Goal: Task Accomplishment & Management: Complete application form

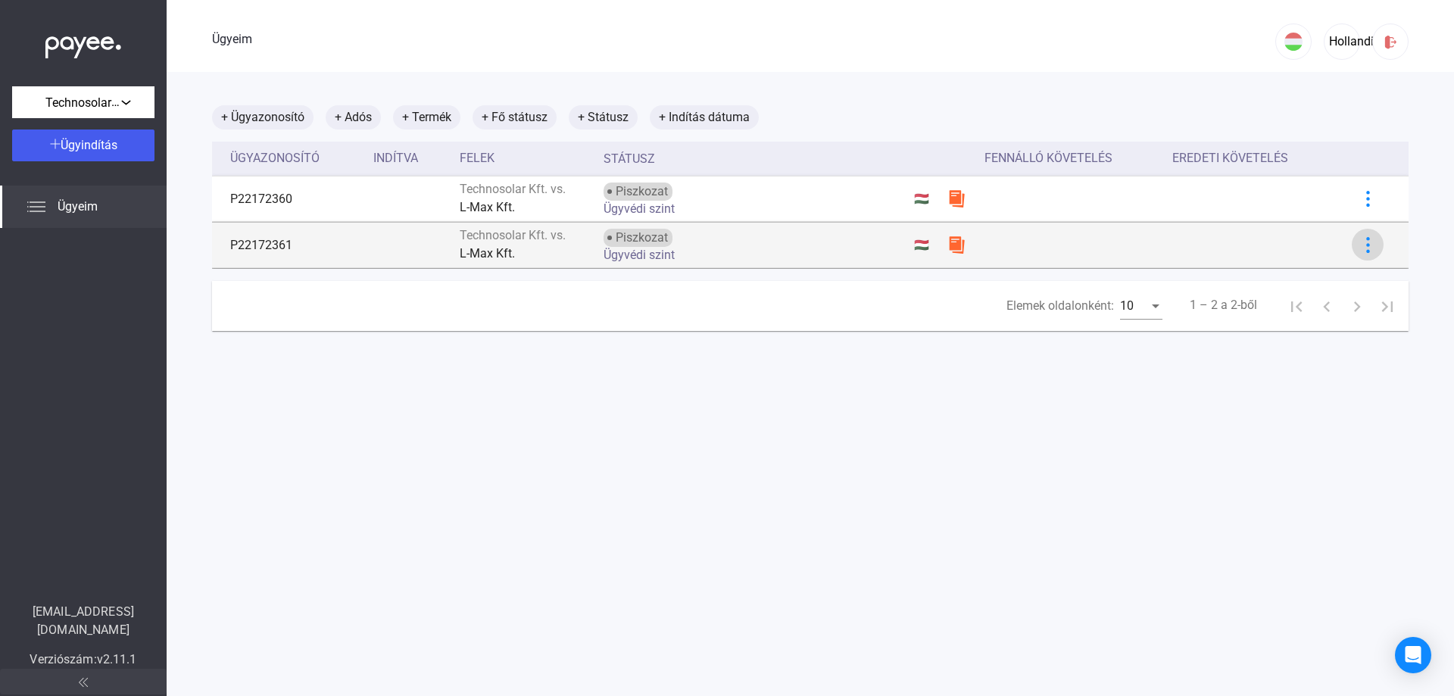
click at [1360, 242] on img at bounding box center [1368, 245] width 16 height 16
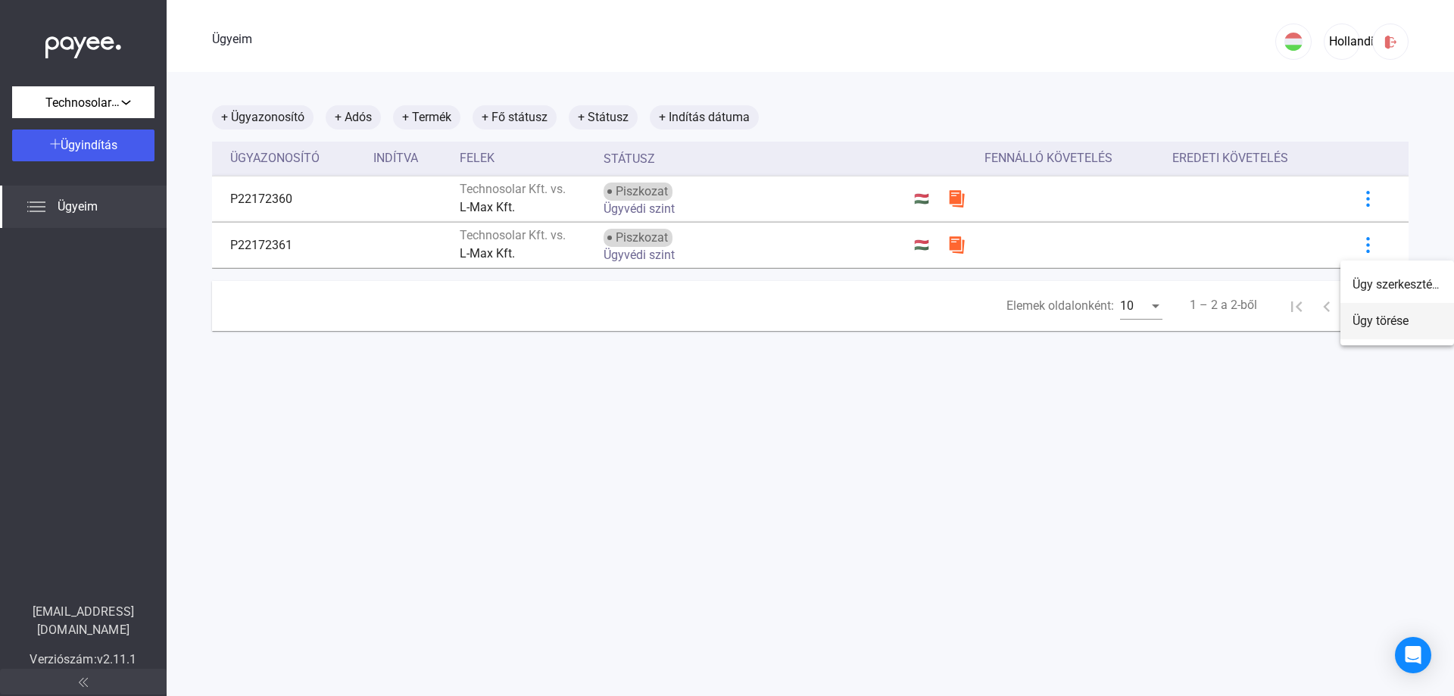
click at [1373, 317] on font "Ügy törése" at bounding box center [1380, 320] width 56 height 14
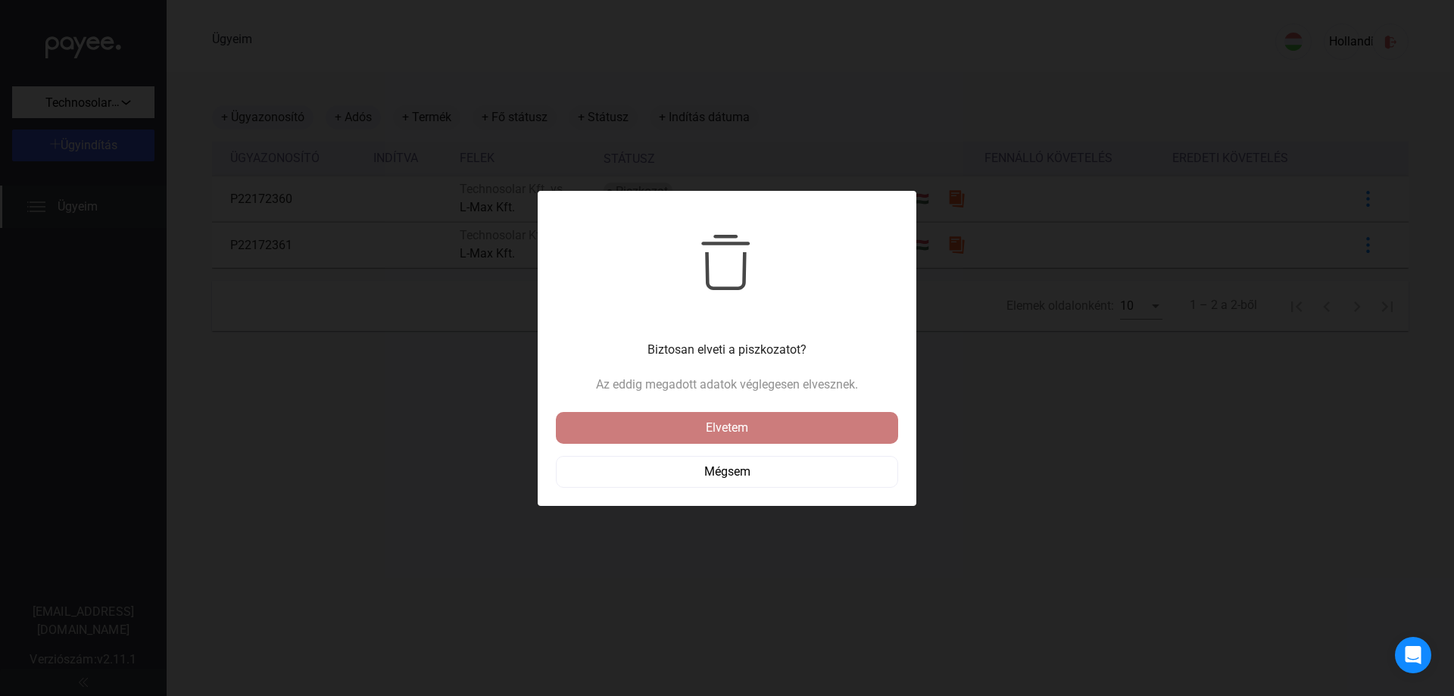
click at [712, 427] on font "Elvetem" at bounding box center [727, 427] width 42 height 14
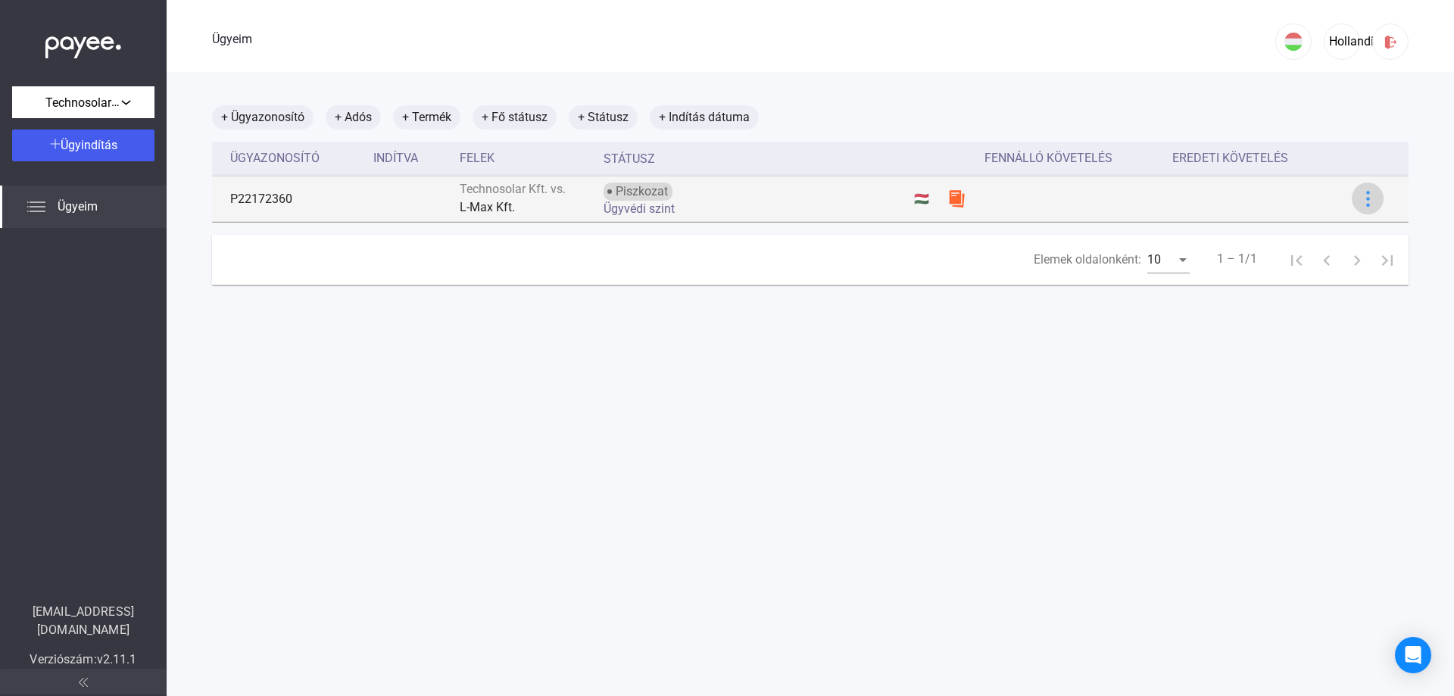
click at [1367, 198] on div at bounding box center [1367, 199] width 23 height 16
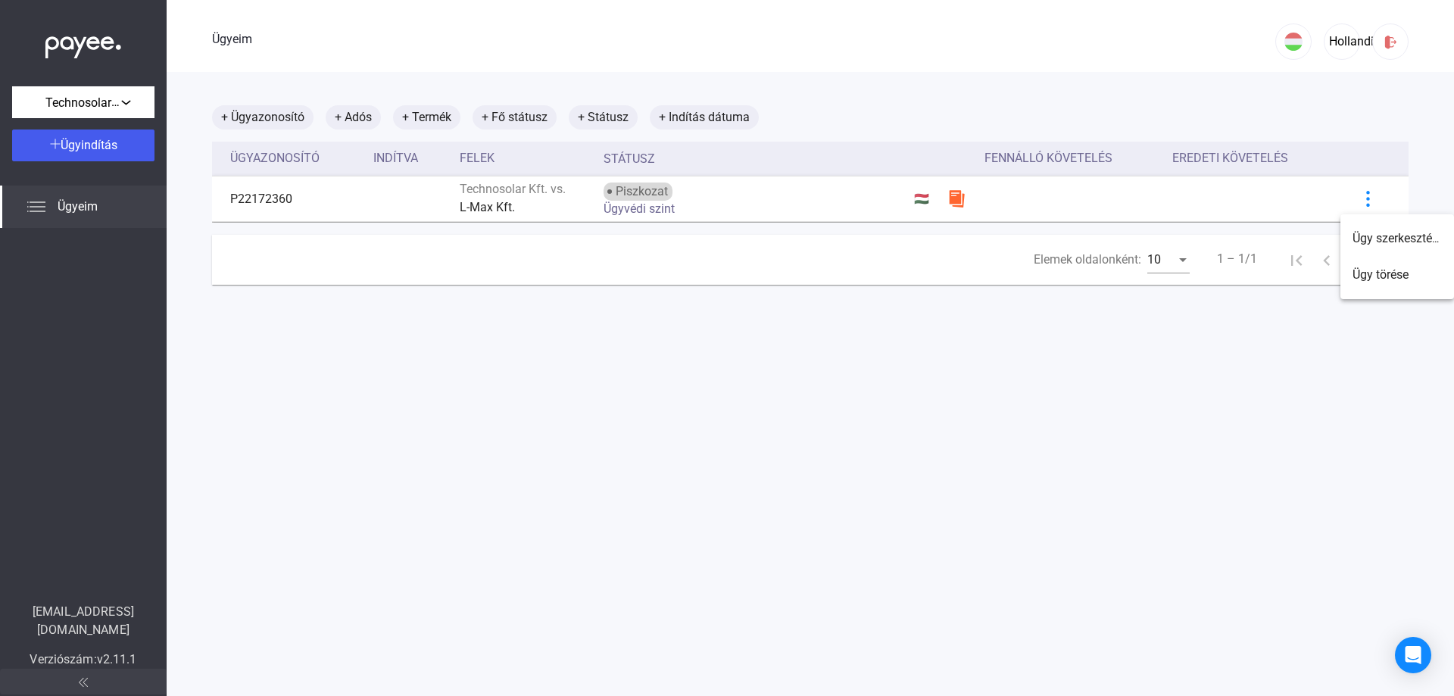
click at [1100, 394] on div at bounding box center [727, 348] width 1454 height 696
click at [83, 141] on font "Ügyindítás" at bounding box center [89, 145] width 57 height 14
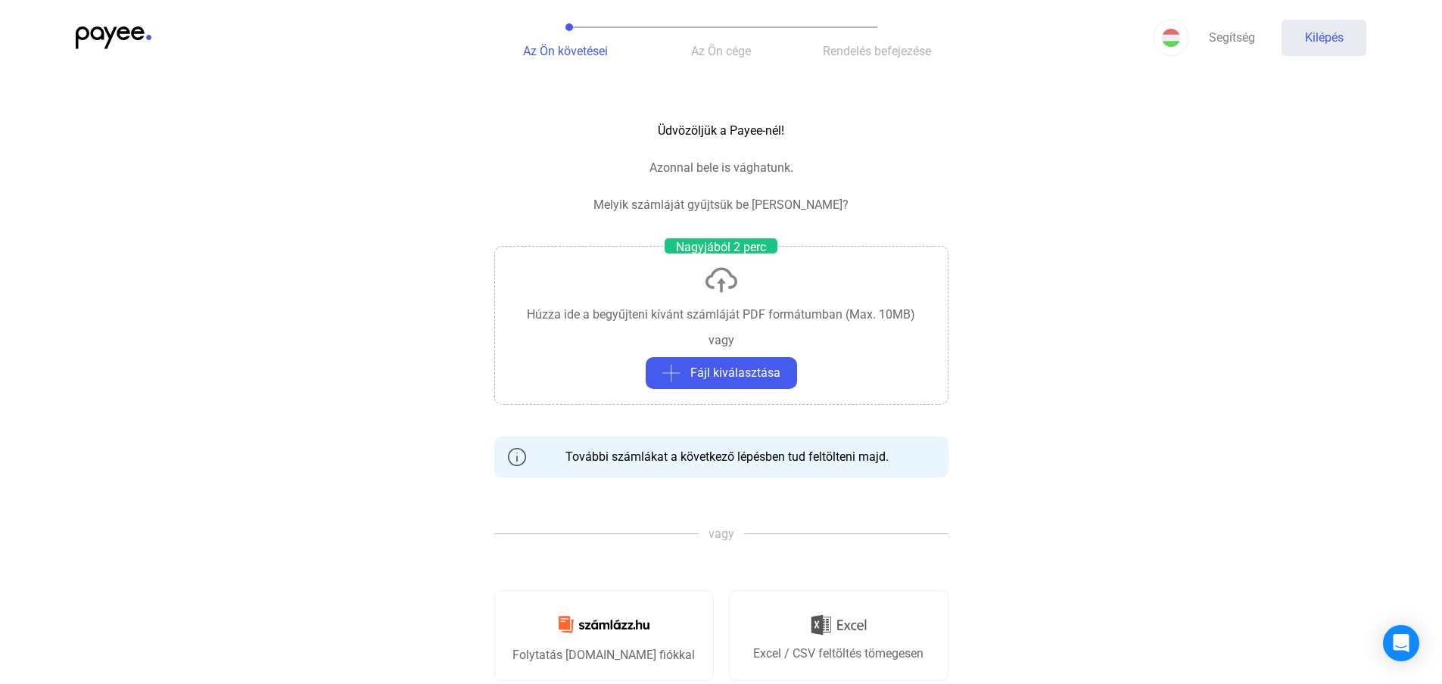
click at [688, 320] on font "Húzza ide a begyűjteni kívánt számláját PDF formátumban (Max. 10MB)" at bounding box center [721, 314] width 388 height 14
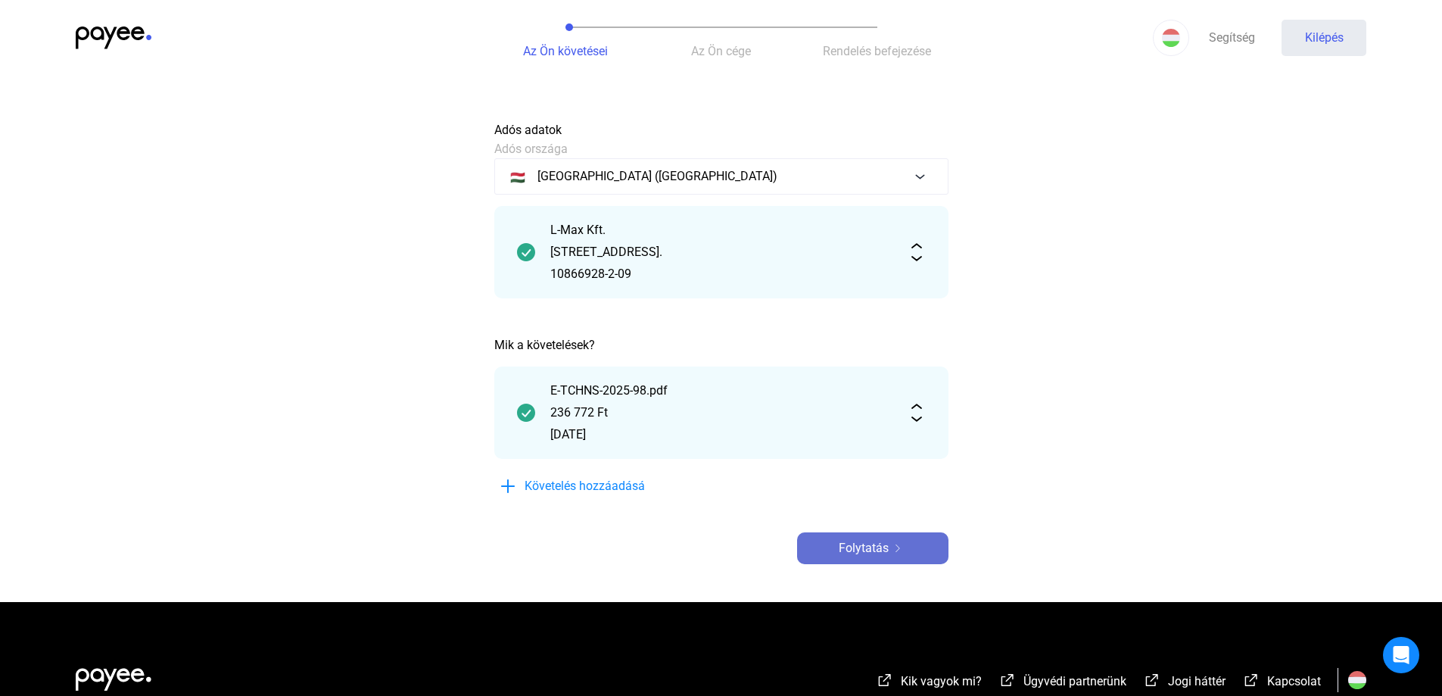
click at [855, 547] on font "Folytatás" at bounding box center [864, 548] width 50 height 14
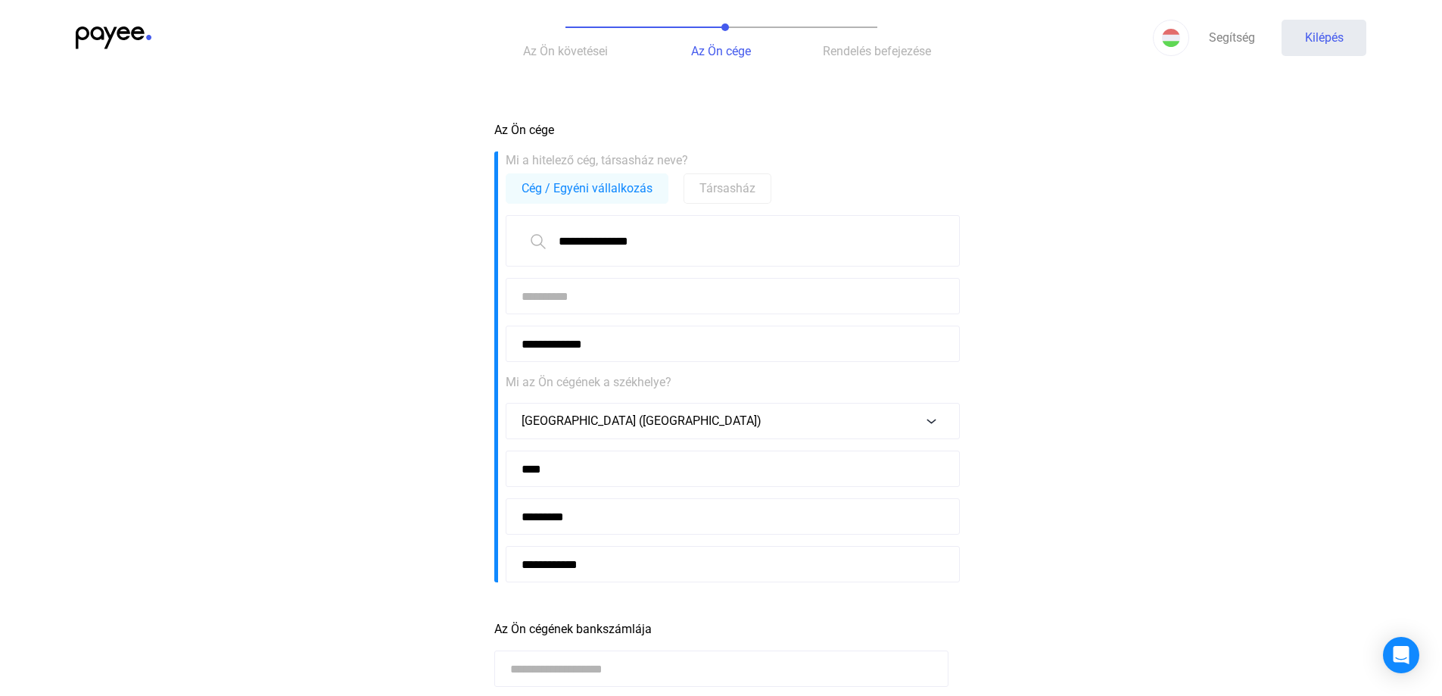
click at [564, 295] on input at bounding box center [733, 296] width 454 height 36
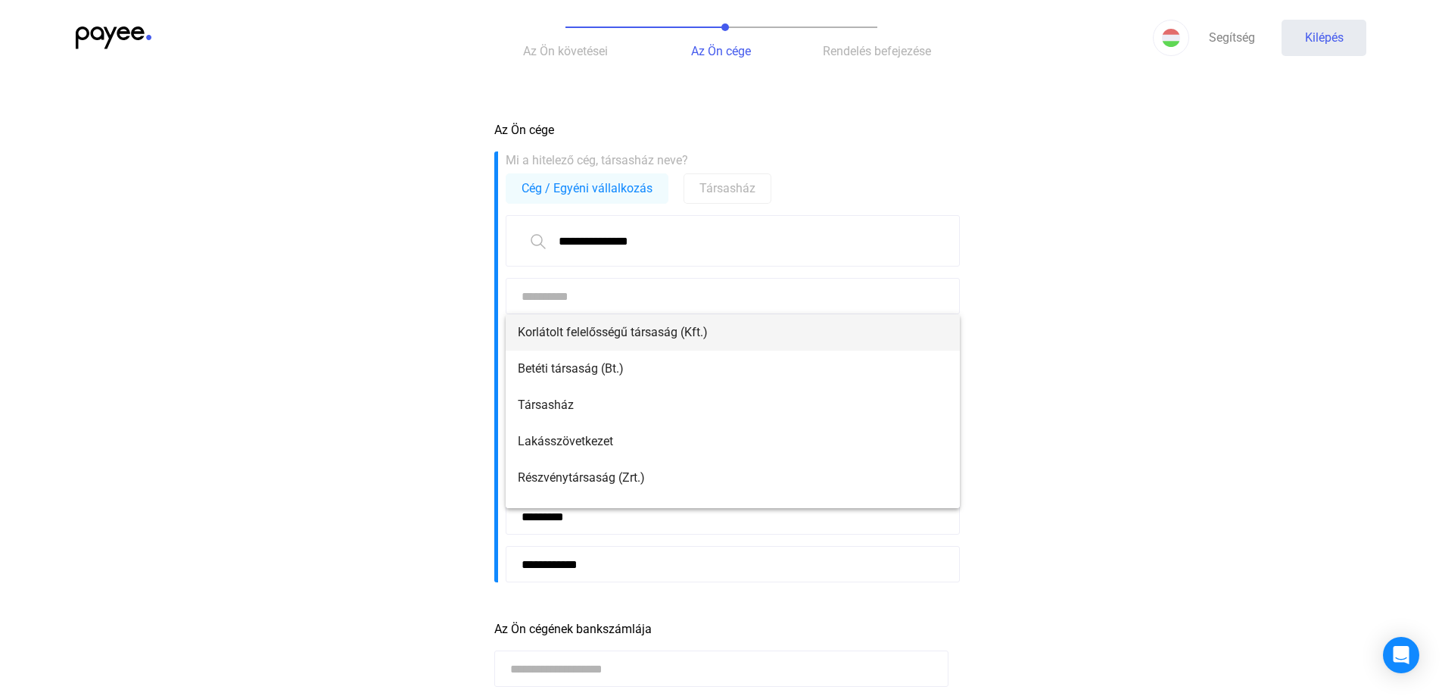
click at [572, 332] on font "Korlátolt felelősségű társaság (Kft.)" at bounding box center [613, 332] width 190 height 14
type input "**********"
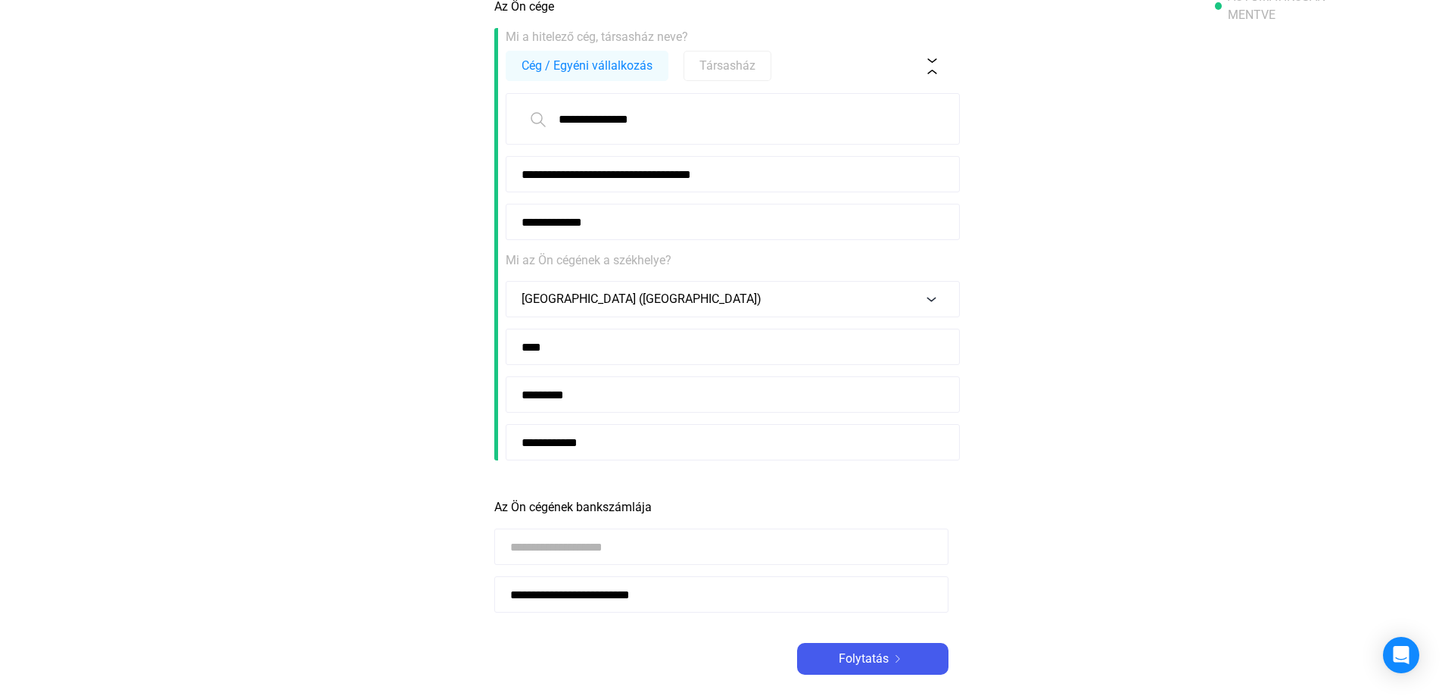
scroll to position [227, 0]
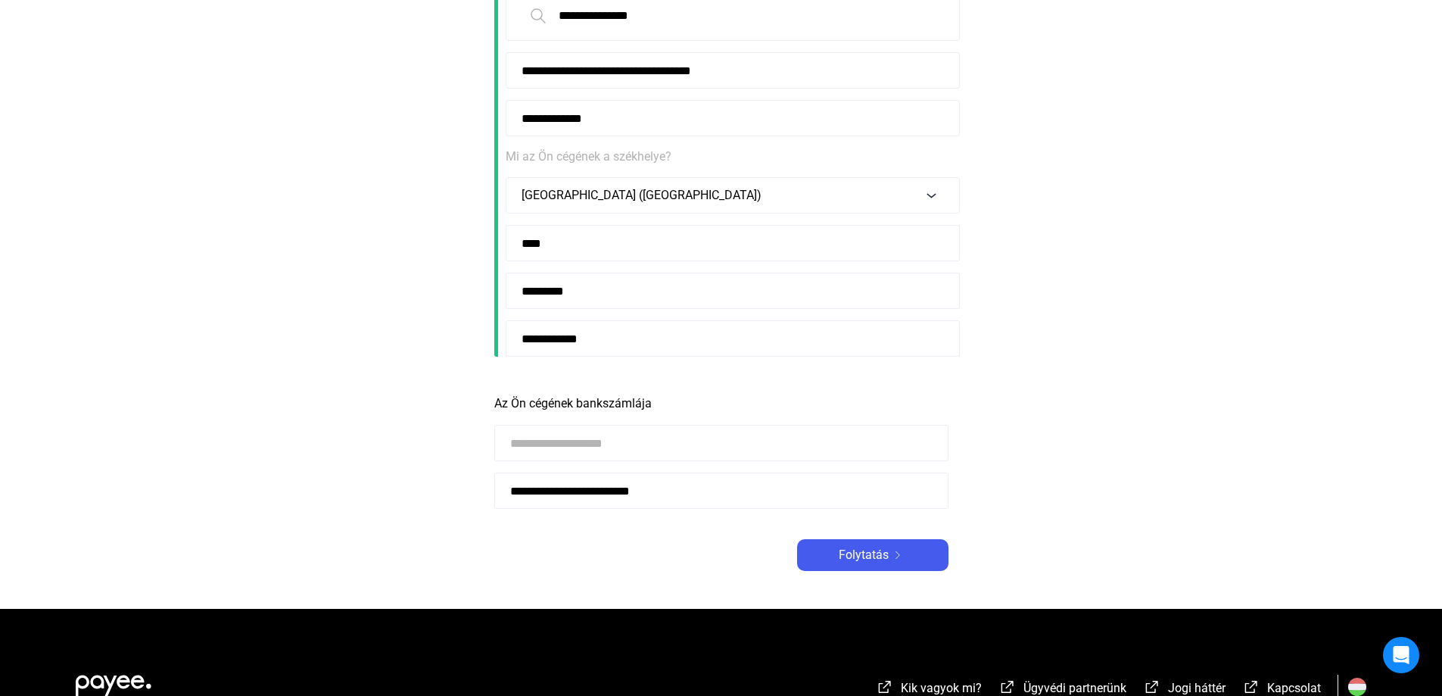
click at [541, 441] on input at bounding box center [721, 443] width 454 height 36
type input "**********"
click at [636, 530] on div "**********" at bounding box center [721, 228] width 454 height 684
click at [860, 548] on font "Folytatás" at bounding box center [864, 554] width 50 height 14
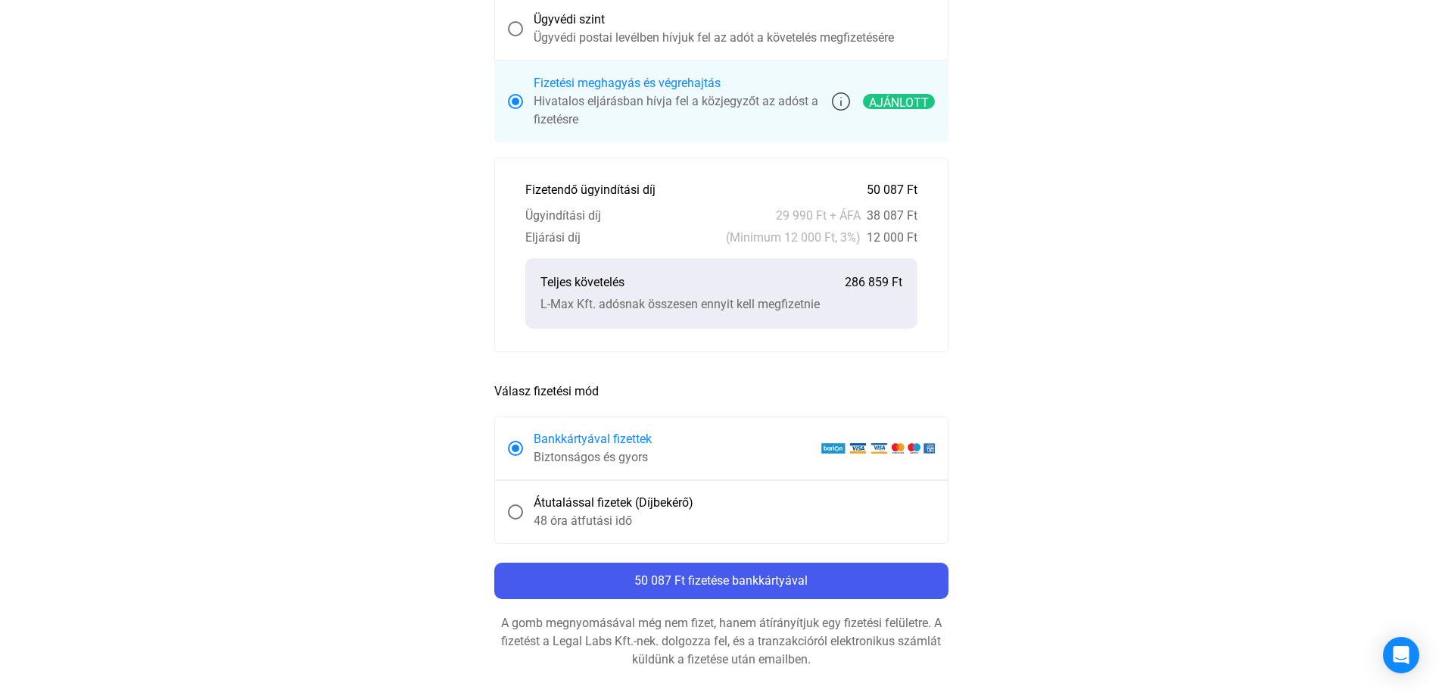
scroll to position [606, 0]
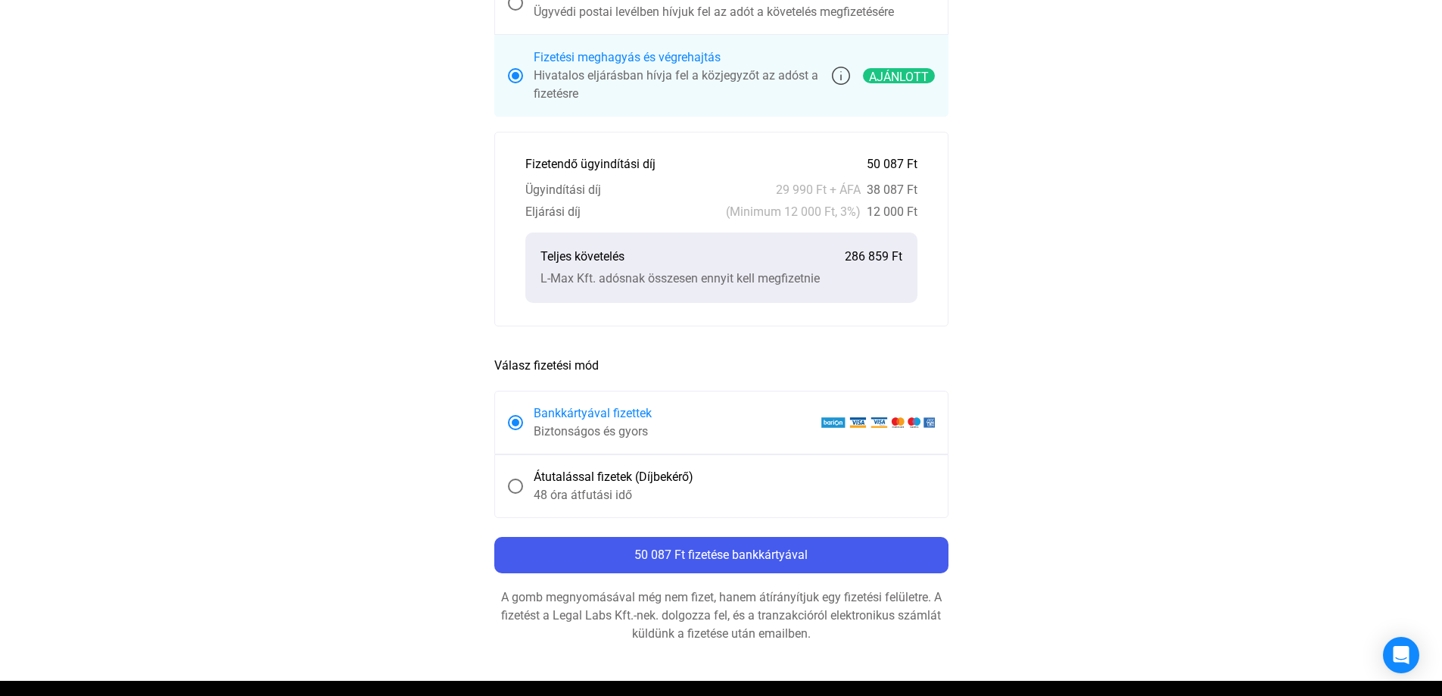
click at [510, 484] on span at bounding box center [515, 485] width 15 height 15
click at [510, 416] on span at bounding box center [515, 422] width 15 height 15
click at [518, 483] on span at bounding box center [515, 485] width 15 height 15
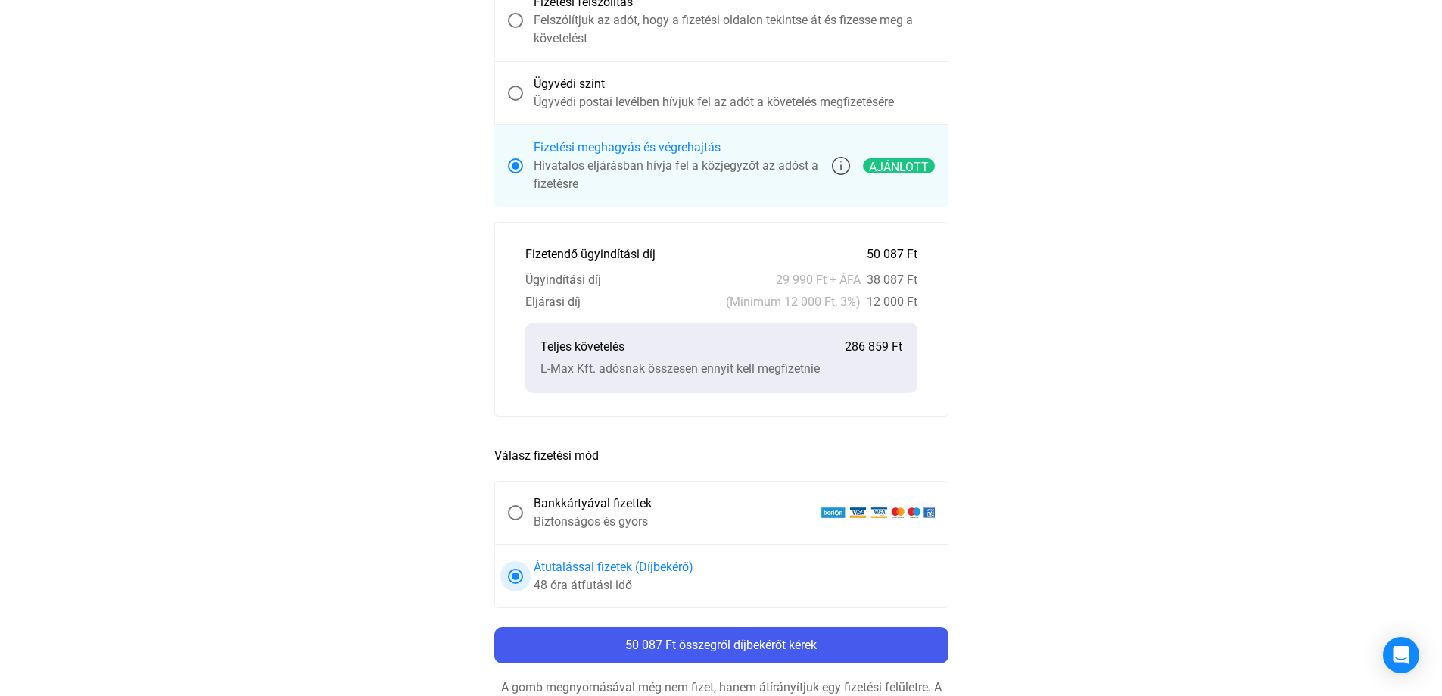
scroll to position [454, 0]
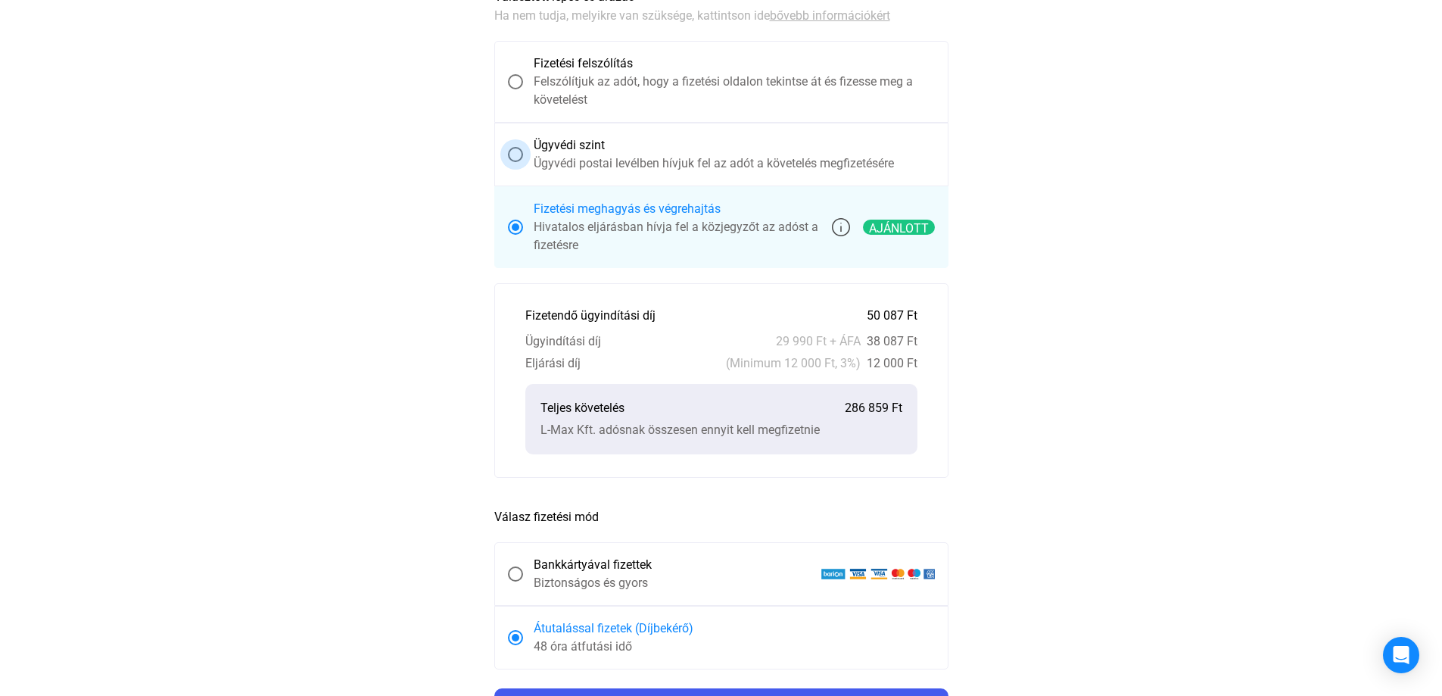
click at [518, 154] on span at bounding box center [515, 154] width 15 height 15
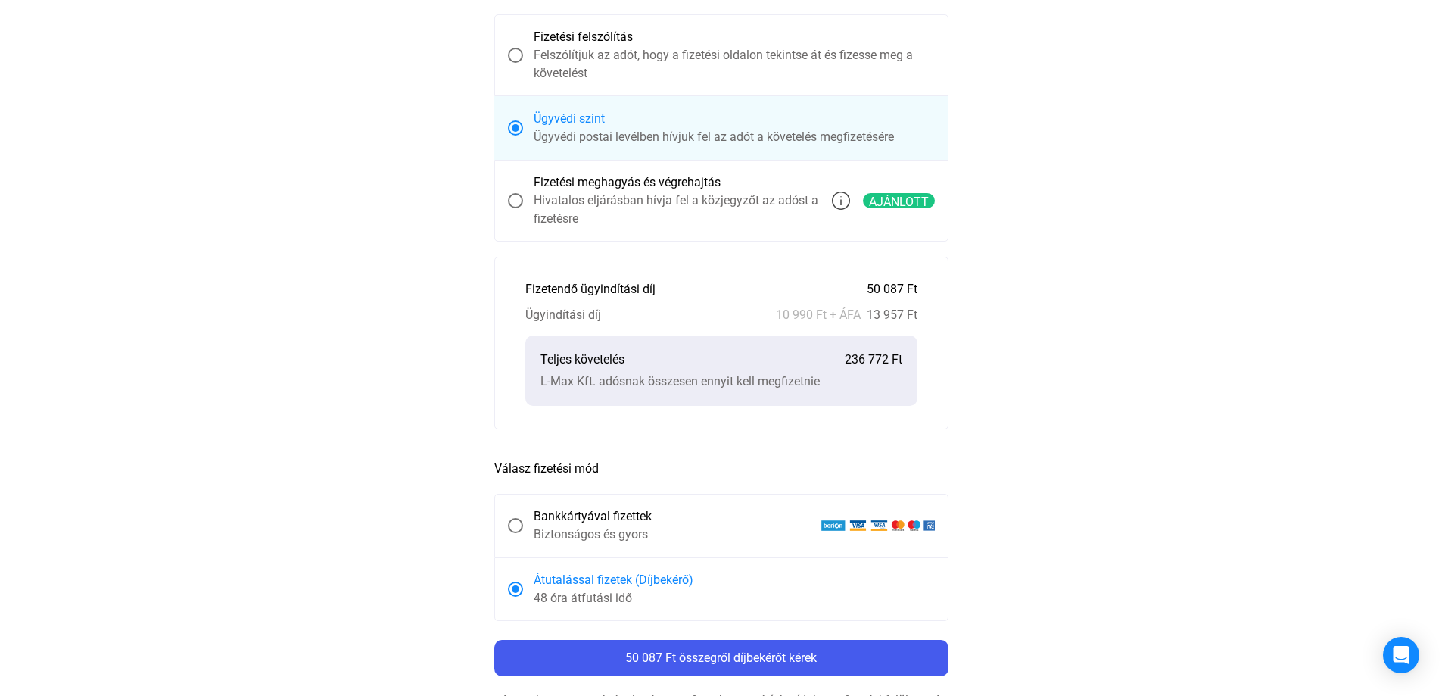
scroll to position [530, 0]
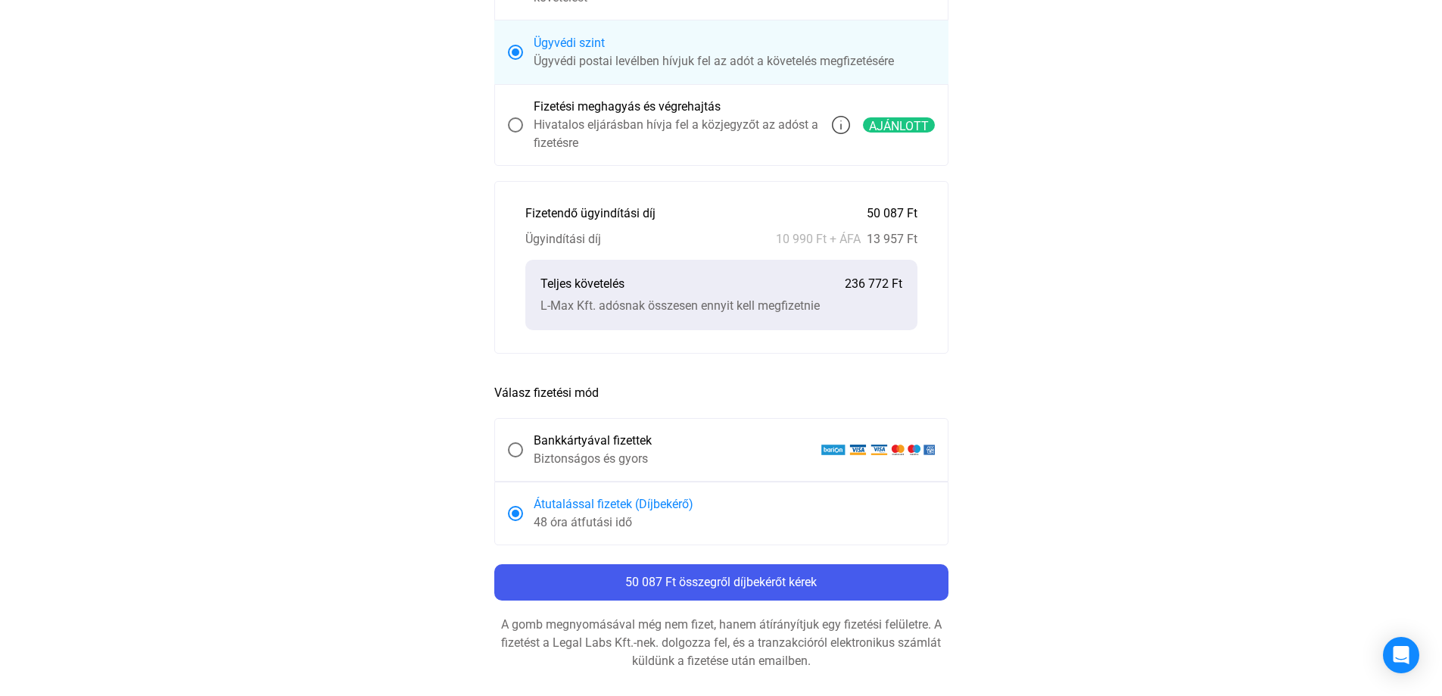
click at [511, 127] on span at bounding box center [515, 124] width 15 height 15
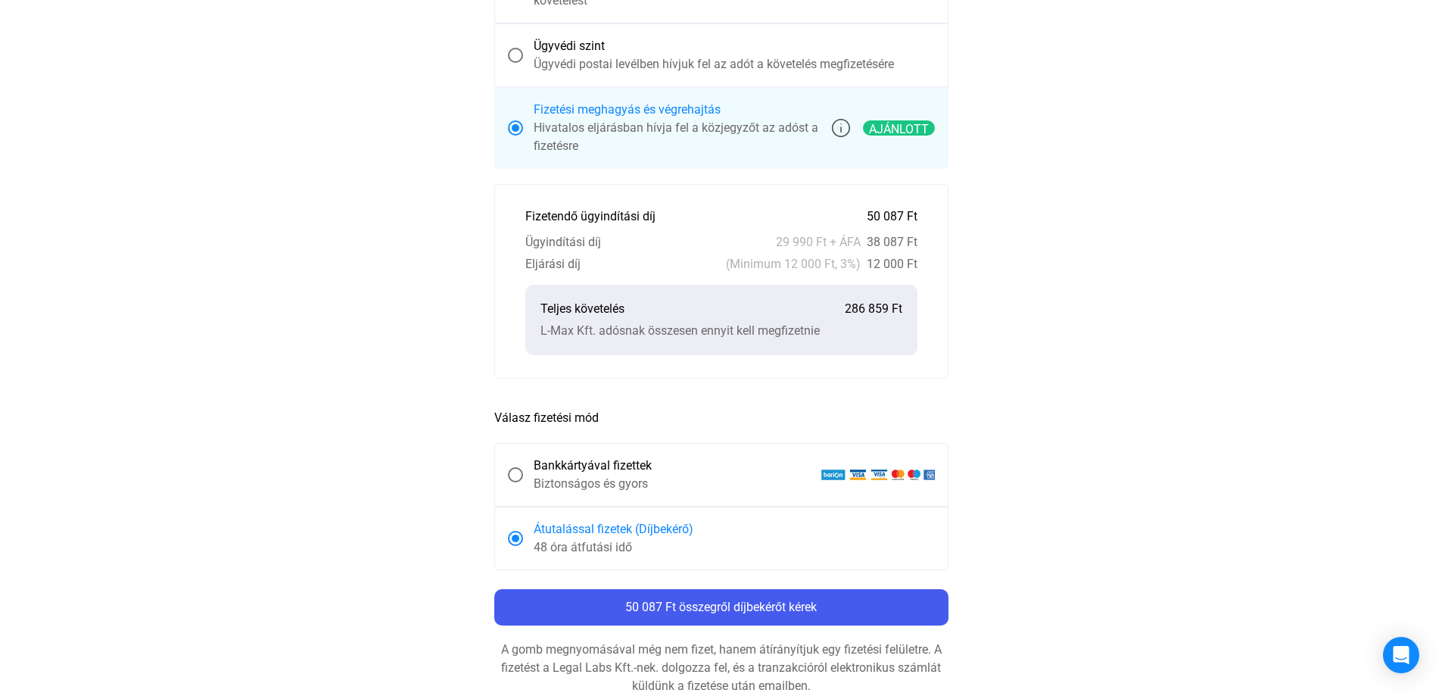
scroll to position [556, 0]
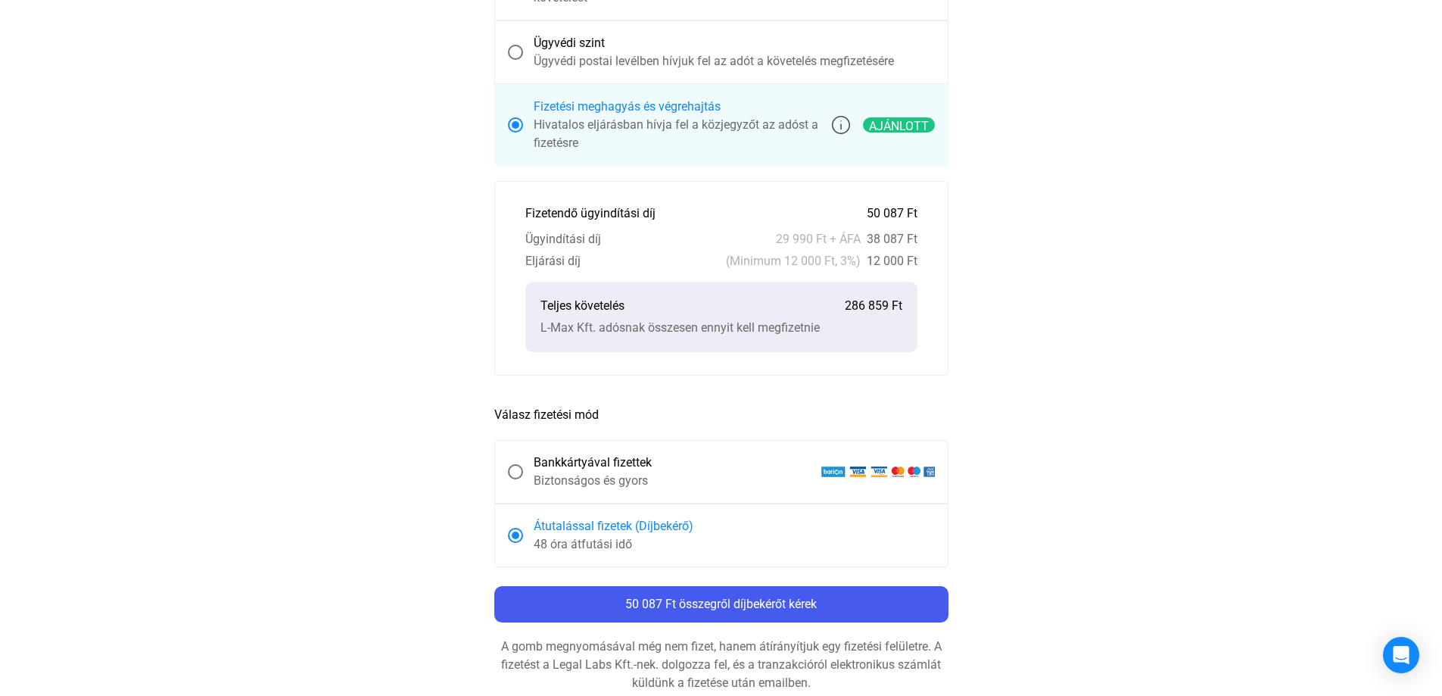
click at [516, 58] on span at bounding box center [515, 52] width 15 height 15
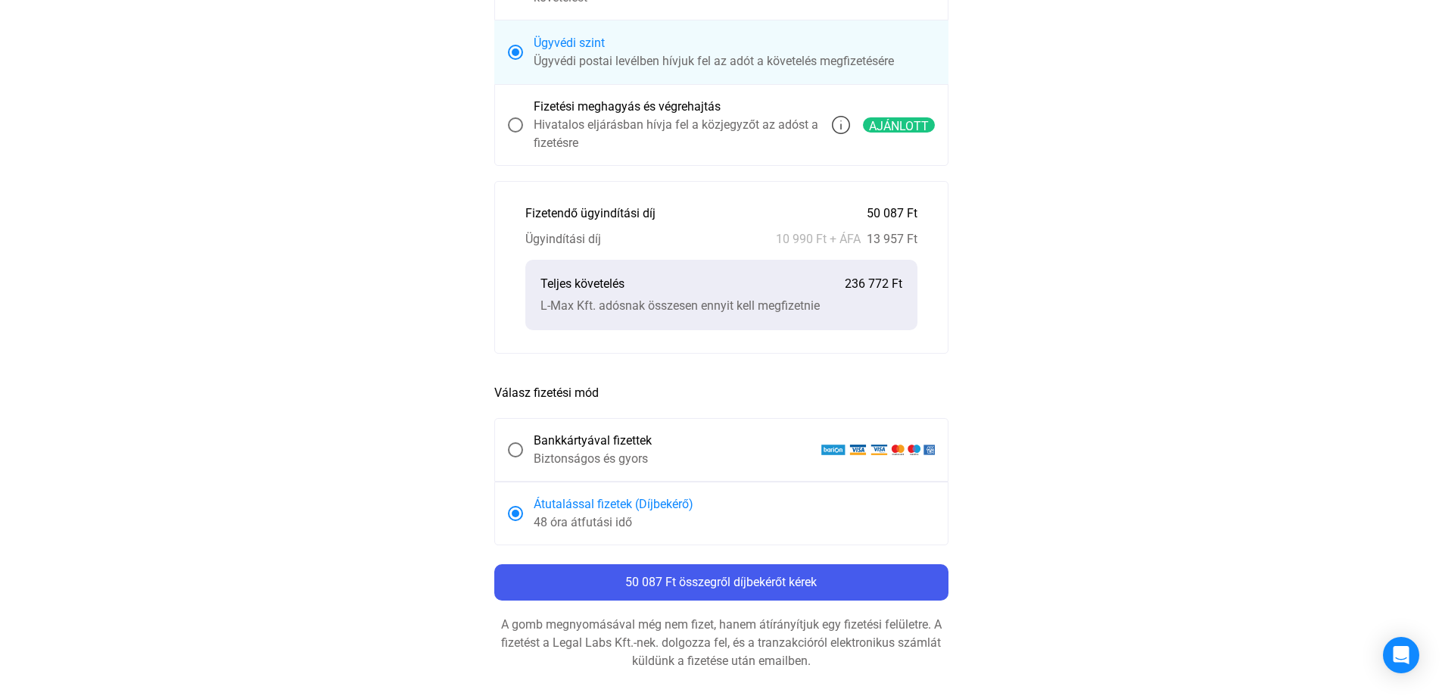
scroll to position [454, 0]
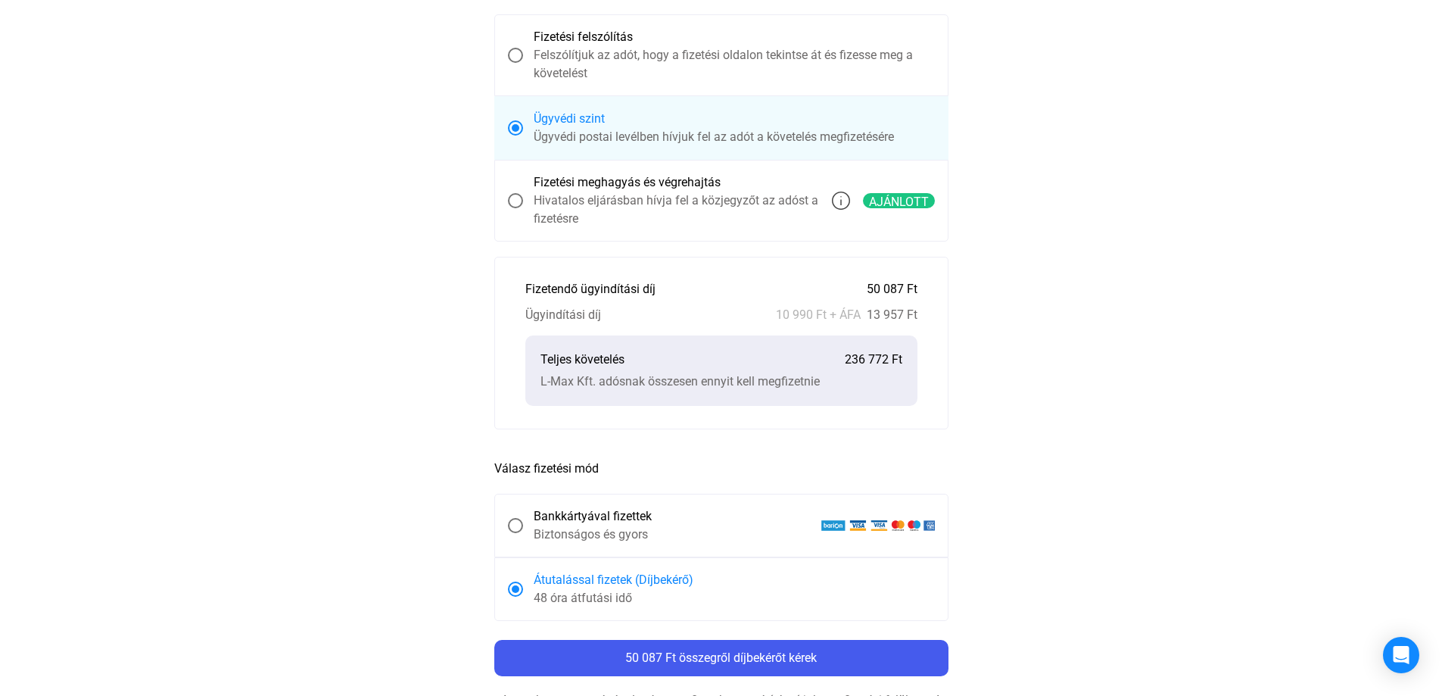
click at [513, 52] on span at bounding box center [515, 55] width 15 height 15
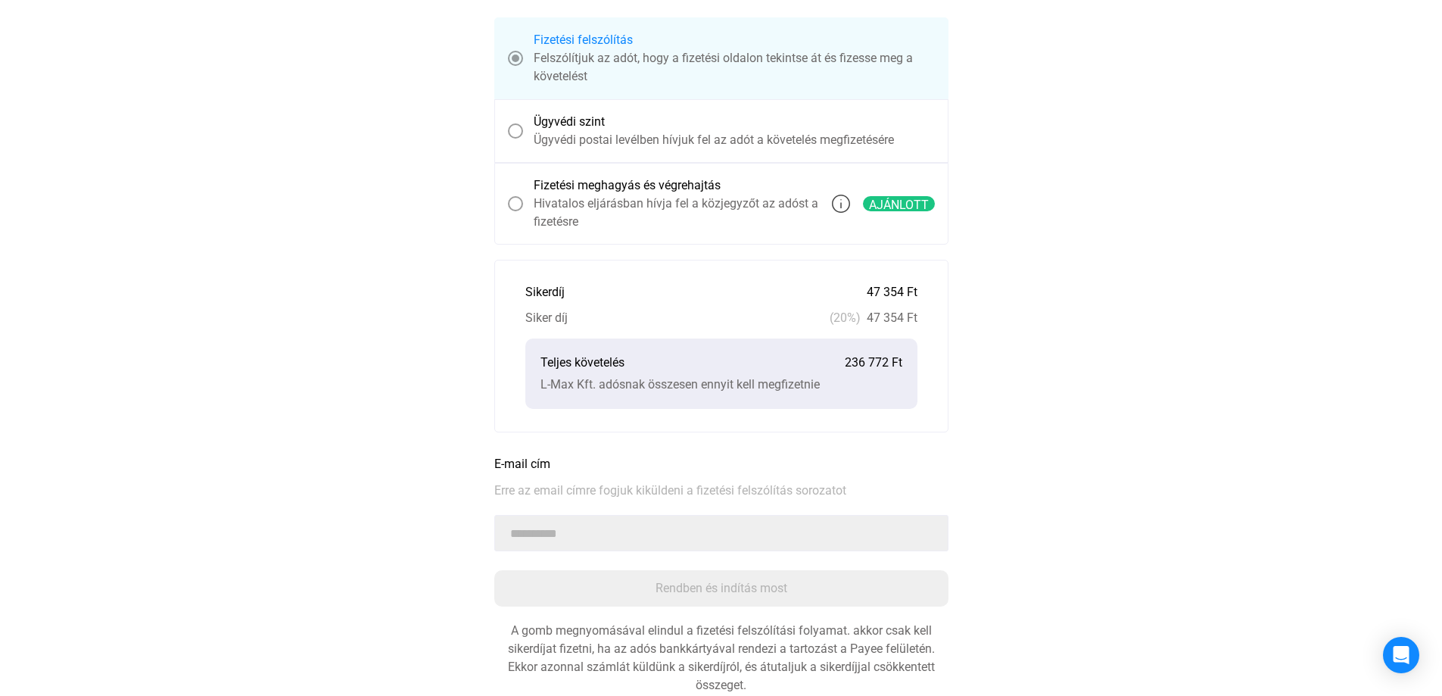
scroll to position [355, 0]
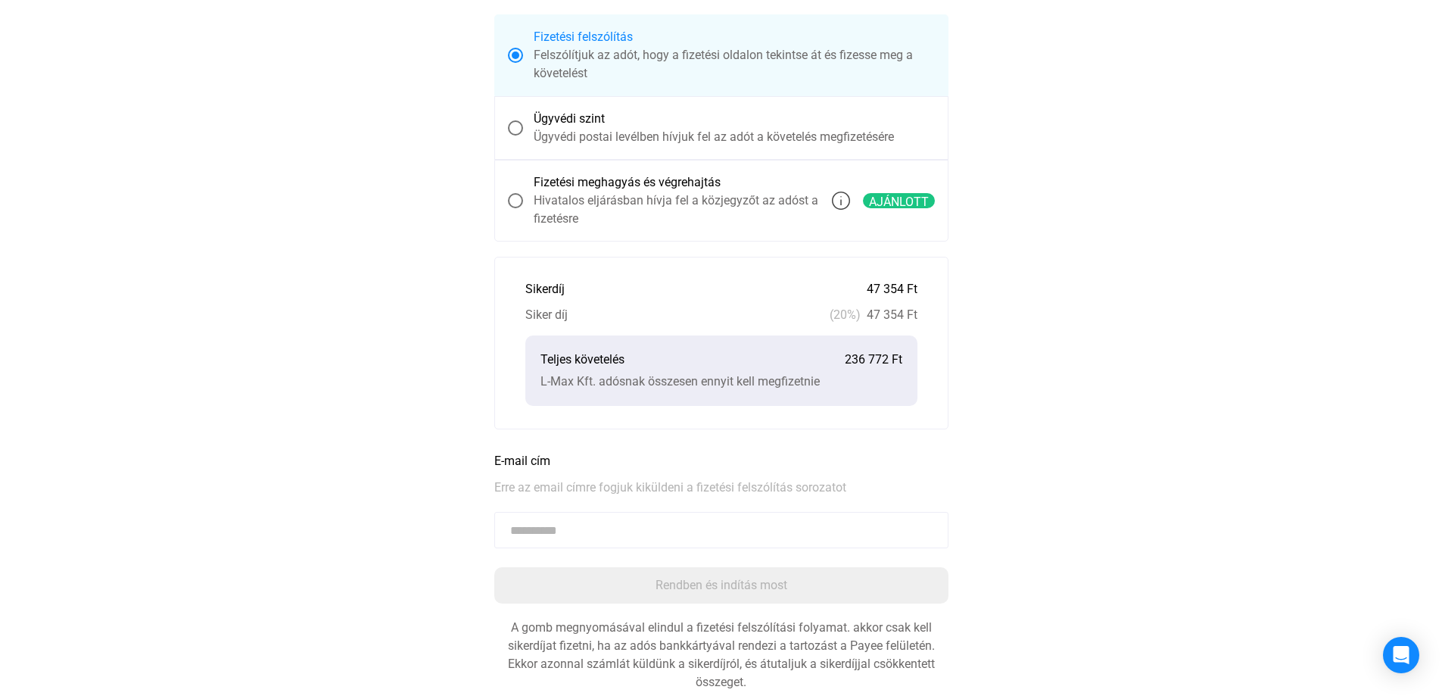
click at [521, 199] on span at bounding box center [515, 200] width 15 height 15
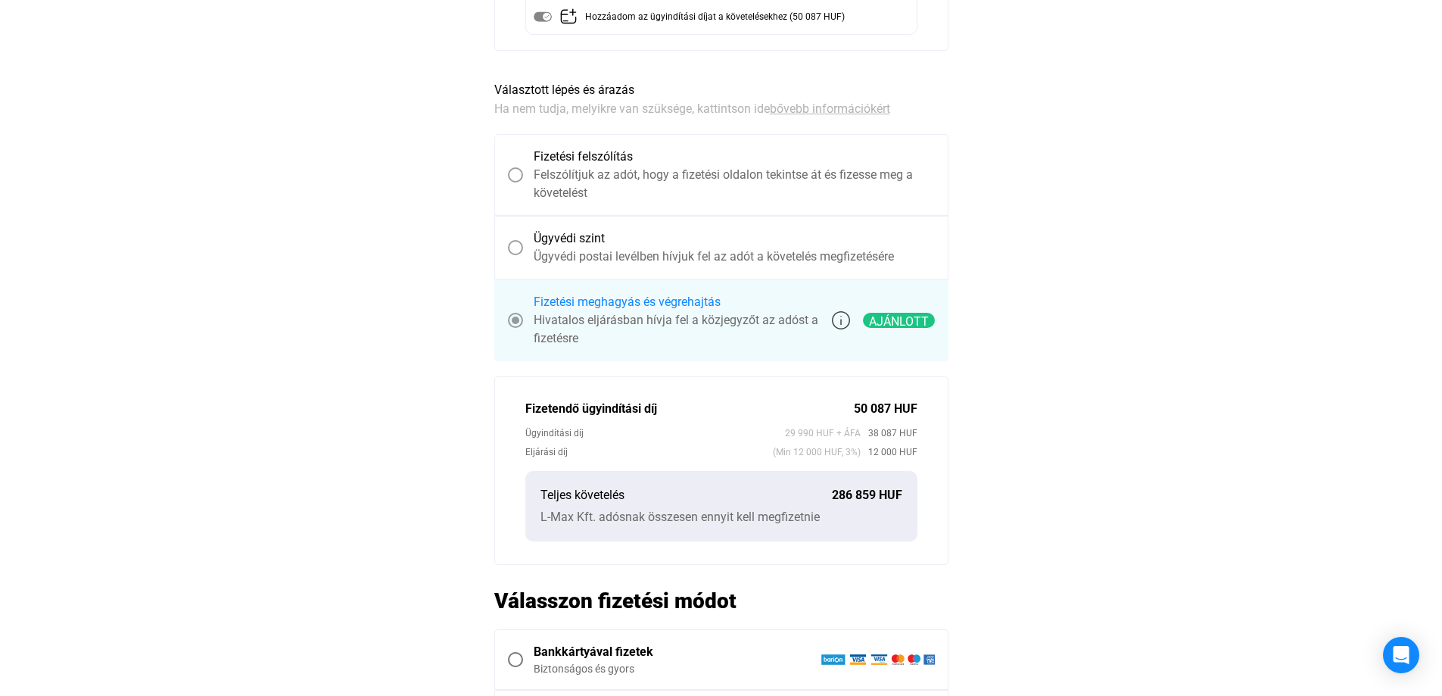
scroll to position [481, 0]
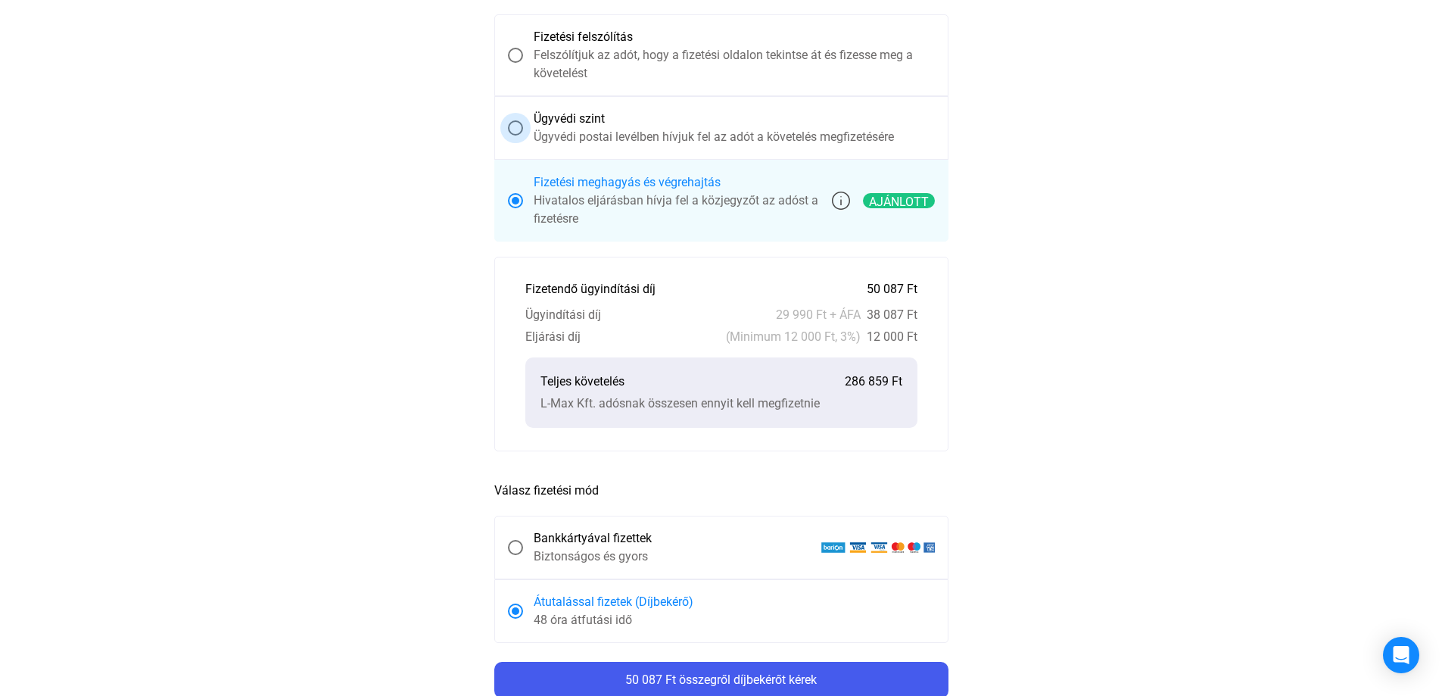
click at [526, 133] on span "Ügyvédi szint Ügyvédi postai levélben hívjuk fel az adót a követelés megfizetés…" at bounding box center [729, 128] width 412 height 36
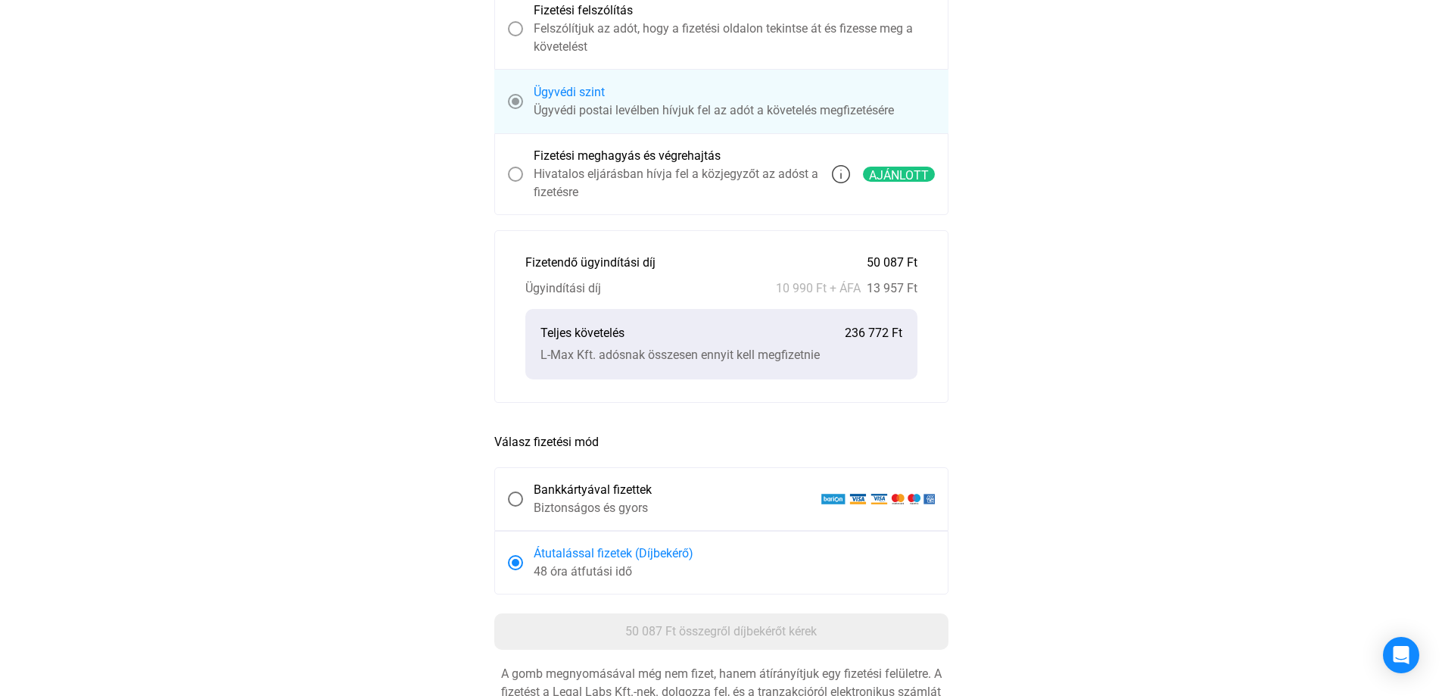
scroll to position [454, 0]
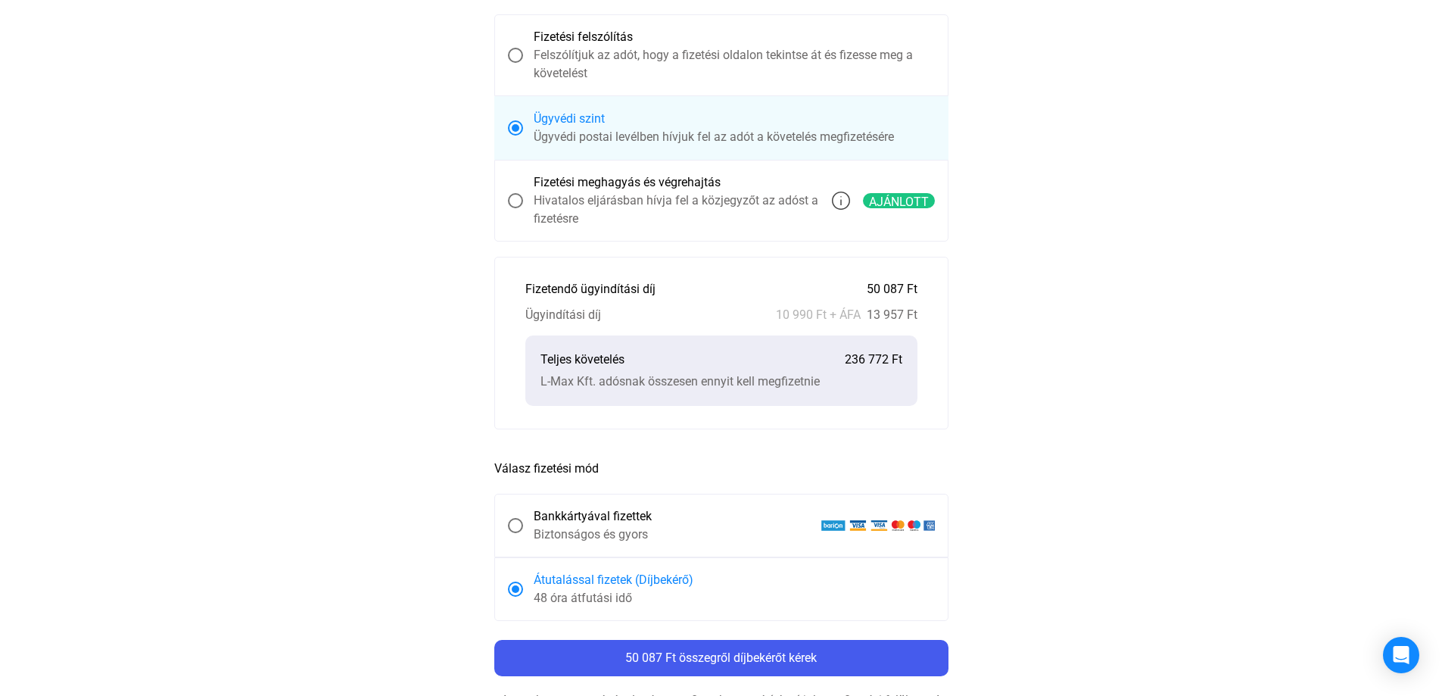
click at [518, 193] on span at bounding box center [515, 200] width 15 height 15
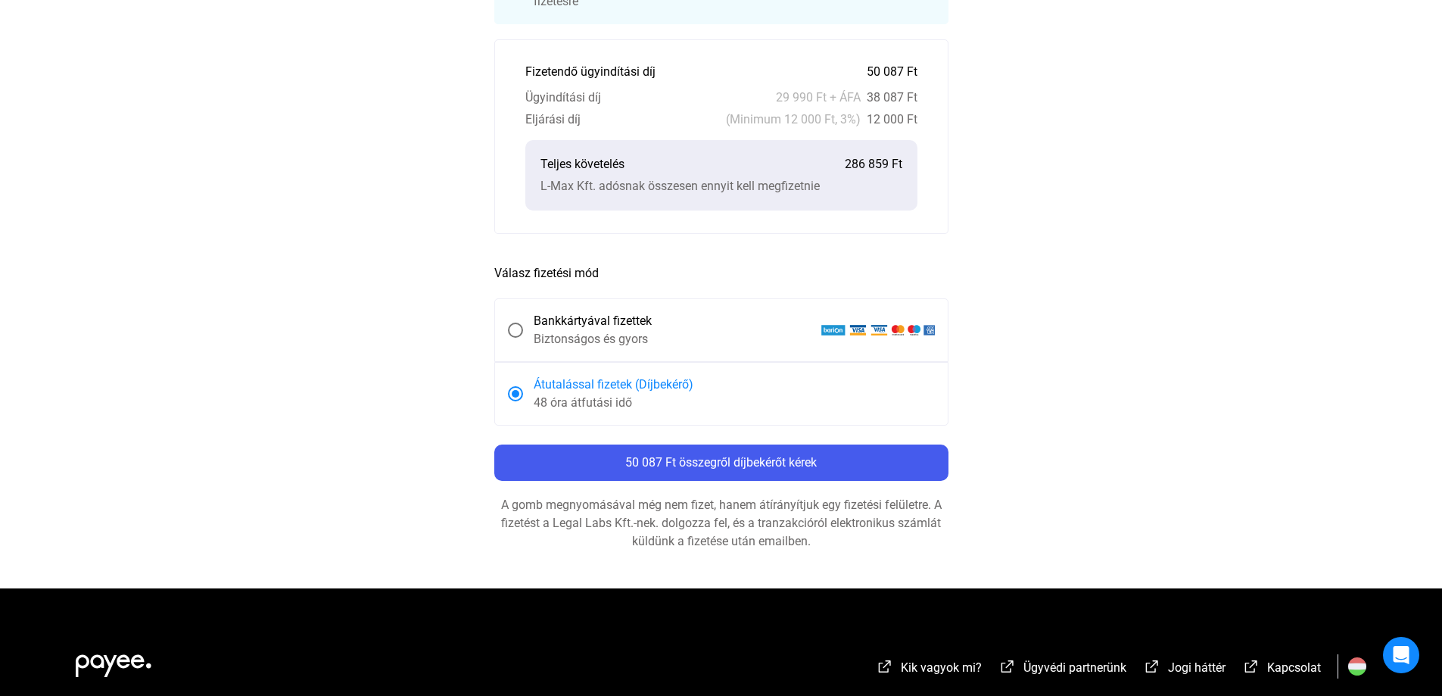
scroll to position [708, 0]
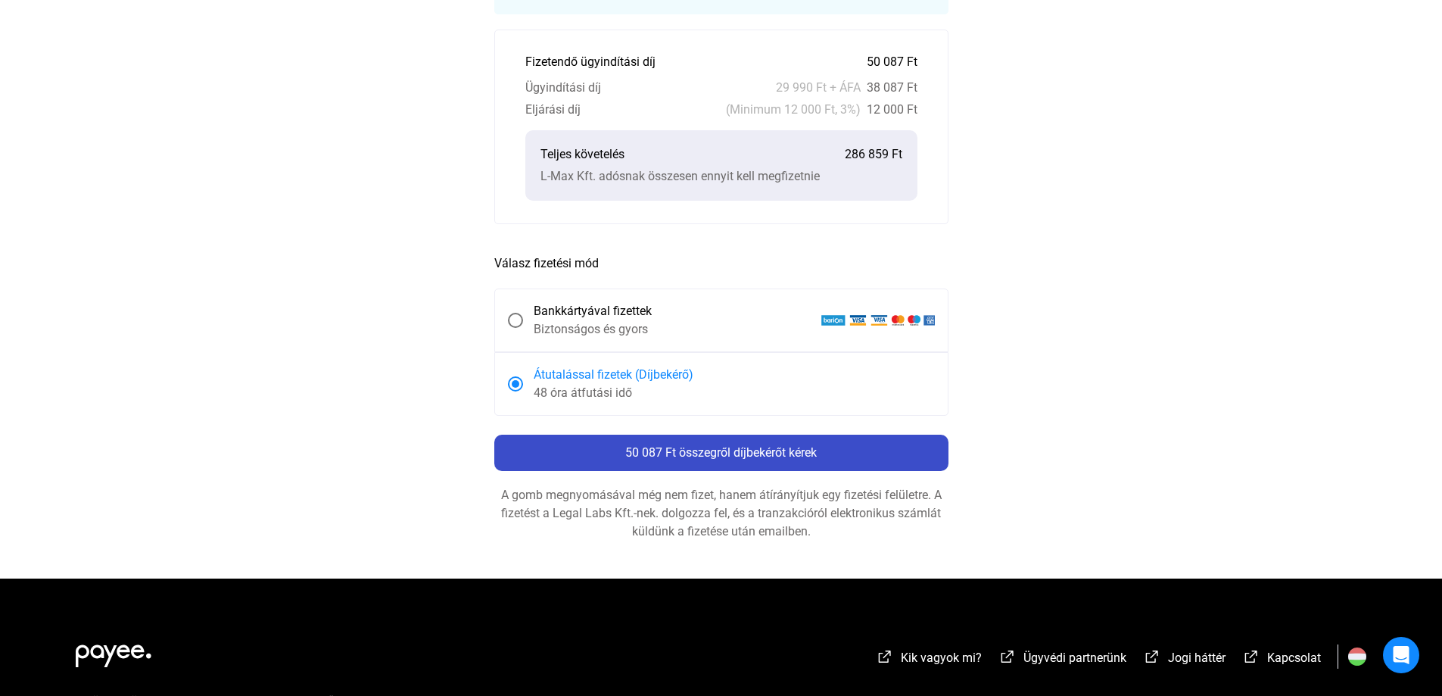
click at [700, 451] on font "50 087 Ft összegről díjbekérőt kérek" at bounding box center [721, 452] width 192 height 14
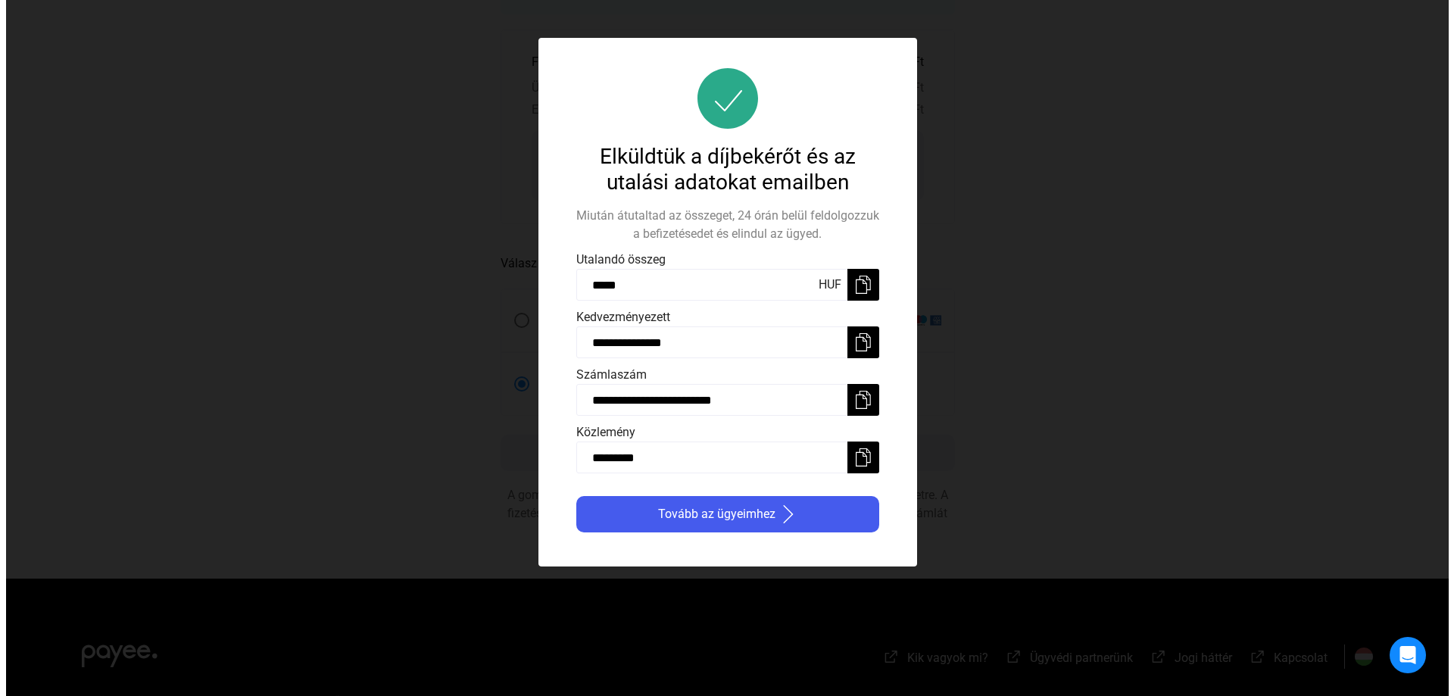
scroll to position [0, 0]
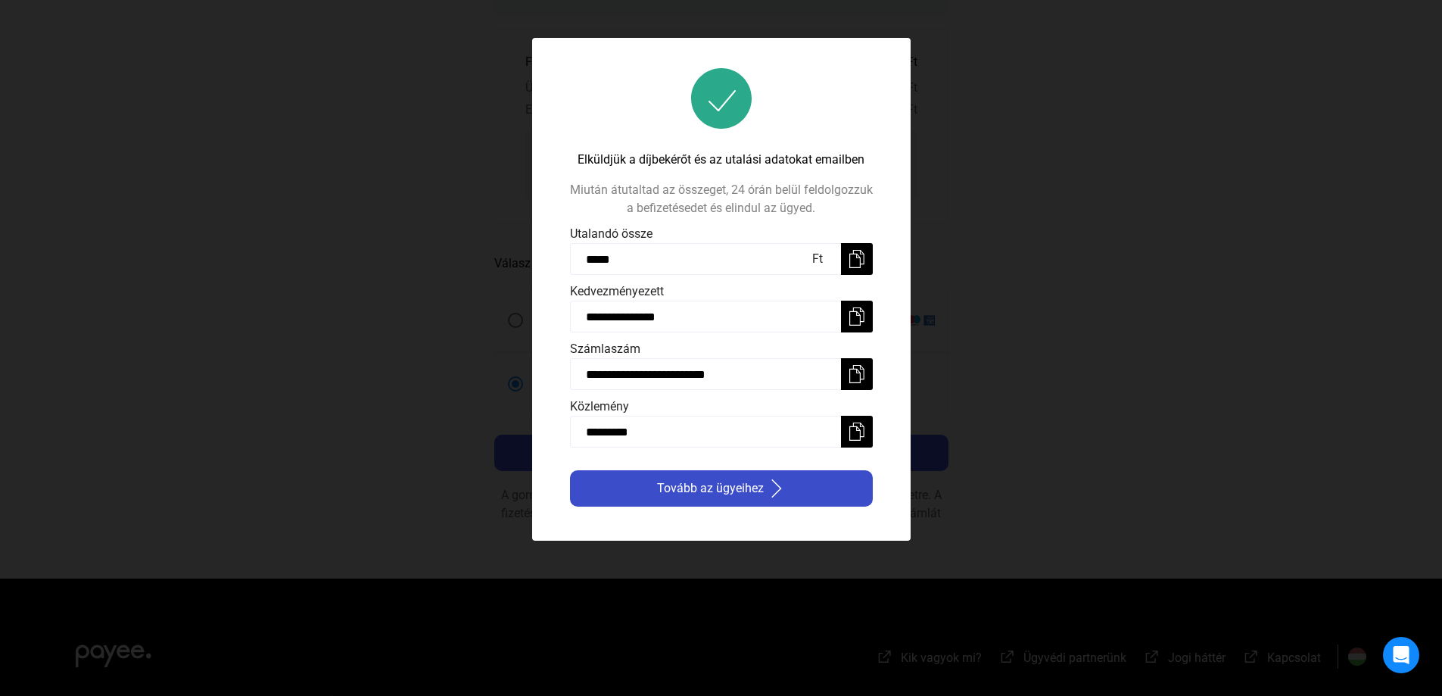
click at [713, 490] on font "Tovább az ügyeihez" at bounding box center [710, 488] width 107 height 14
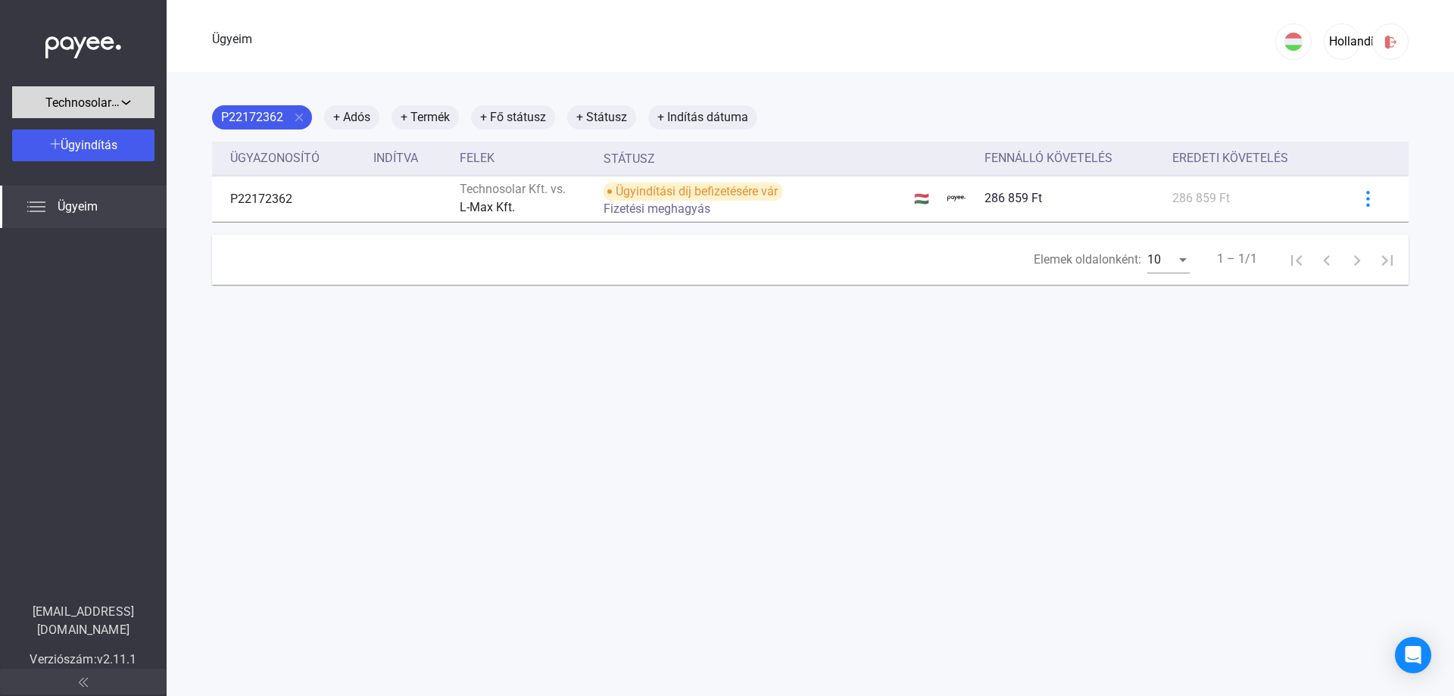
click at [125, 96] on div "Technosolar Kft." at bounding box center [83, 101] width 133 height 19
click at [404, 397] on div at bounding box center [727, 348] width 1454 height 696
click at [367, 116] on font "+ Adós" at bounding box center [351, 117] width 37 height 14
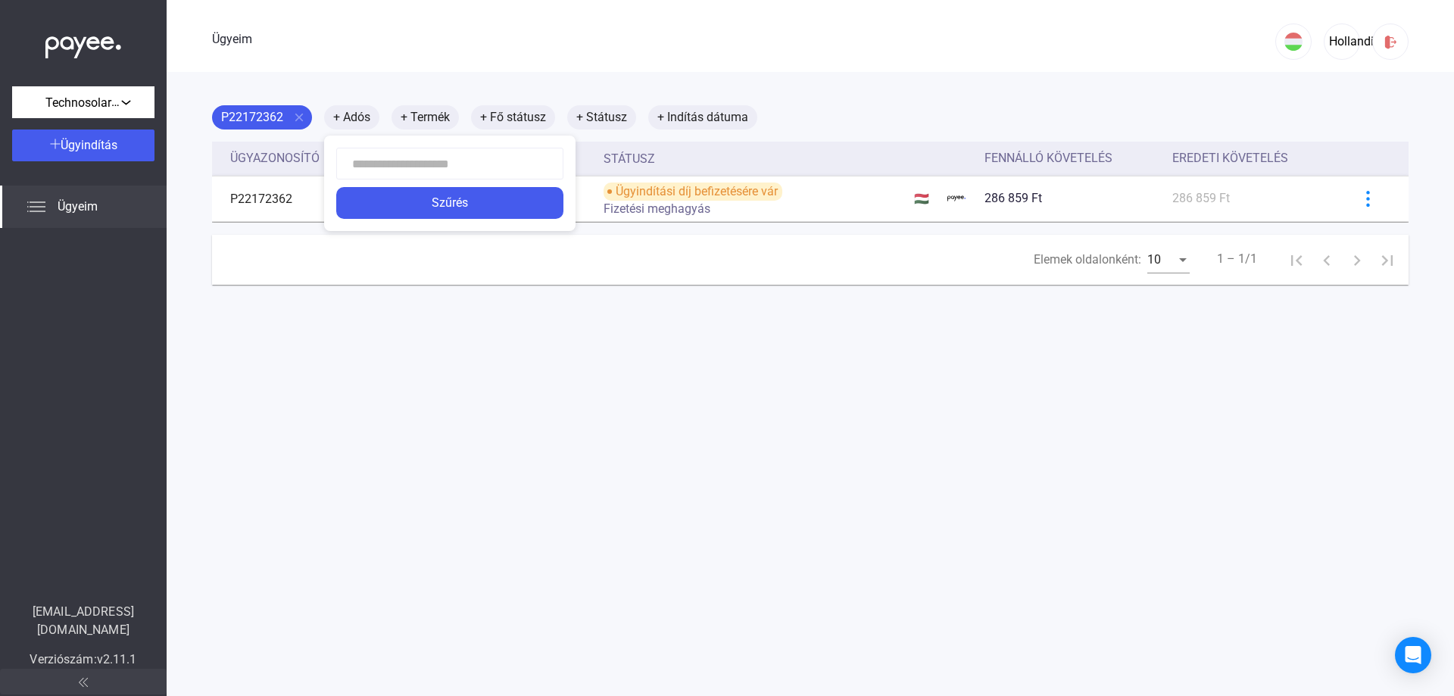
click at [418, 337] on div at bounding box center [727, 348] width 1454 height 696
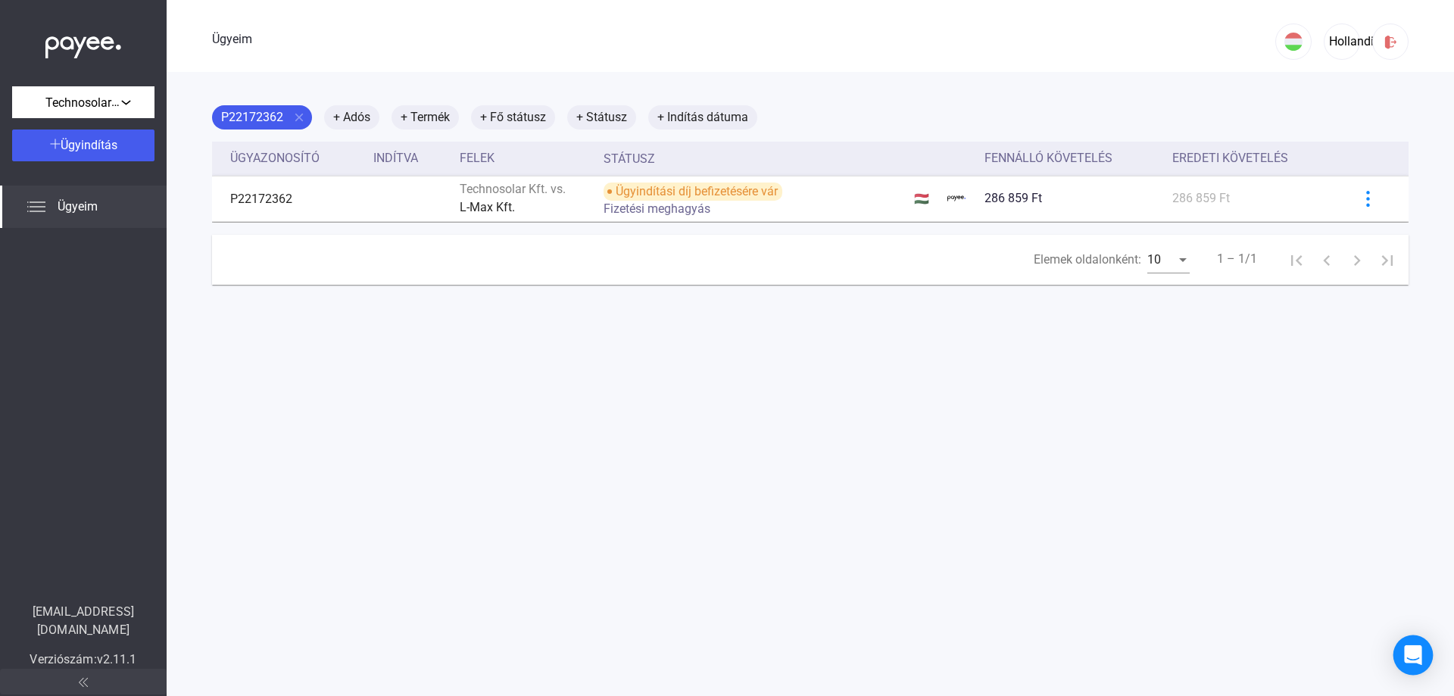
click at [1410, 659] on icon "Intercom Messenger megnyitása" at bounding box center [1413, 655] width 20 height 20
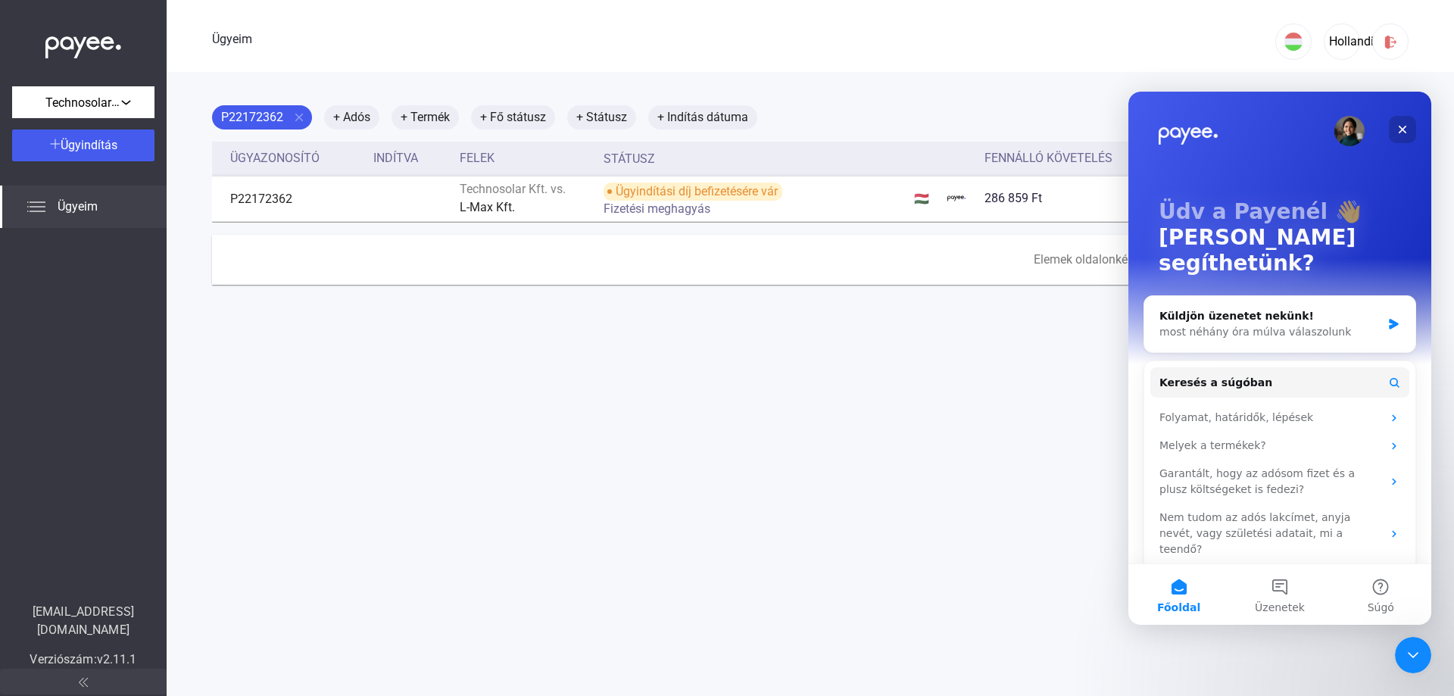
click at [1401, 126] on icon "Bezárás" at bounding box center [1402, 129] width 12 height 12
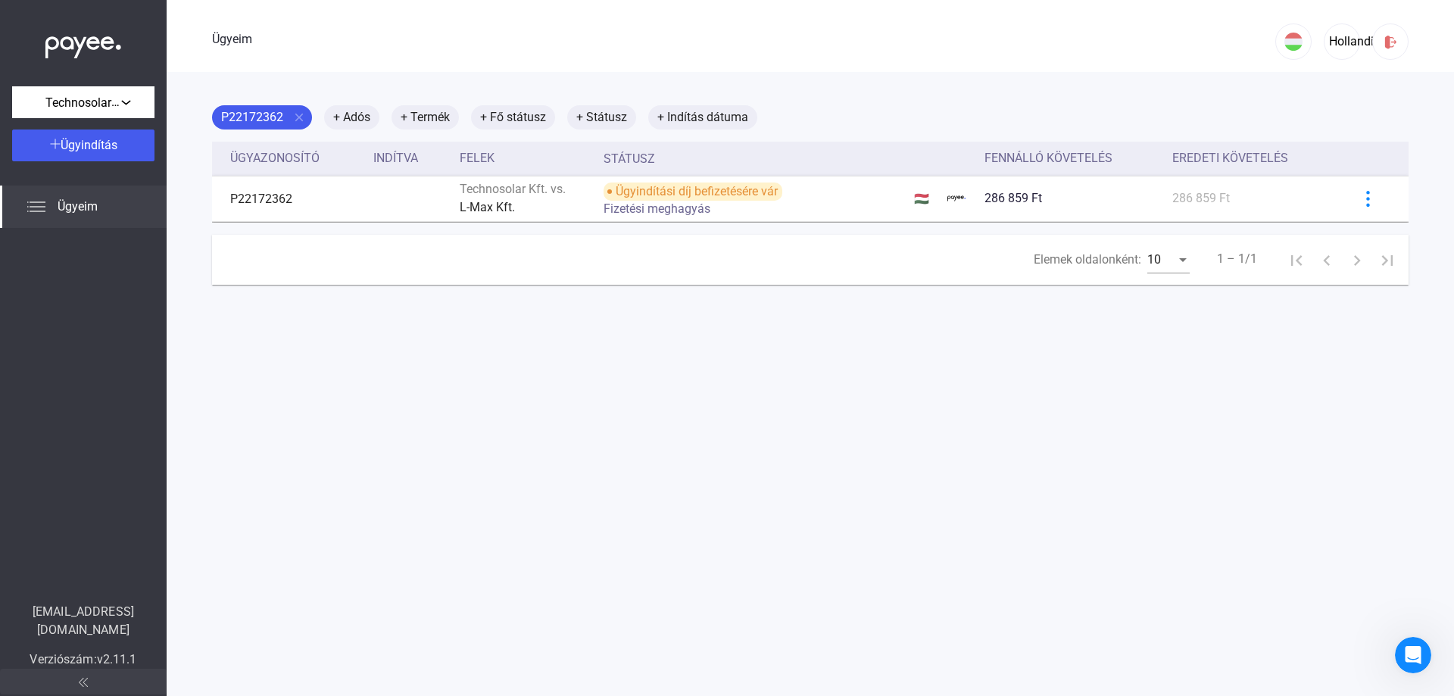
click at [584, 280] on div "Elemek oldalonként: 10 1 – 1/1" at bounding box center [810, 260] width 1196 height 51
